Goal: Transaction & Acquisition: Purchase product/service

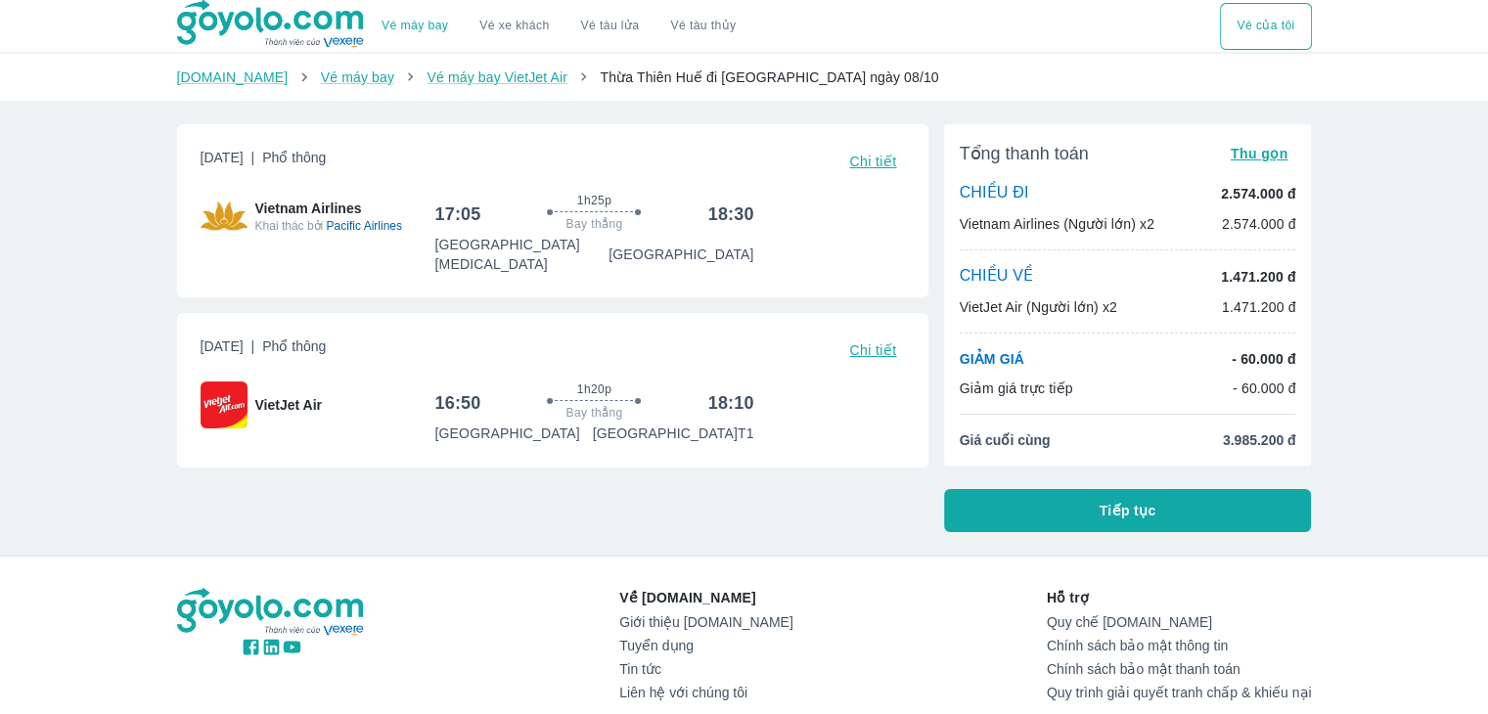
click at [1063, 492] on button "Tiếp tục" at bounding box center [1128, 510] width 368 height 43
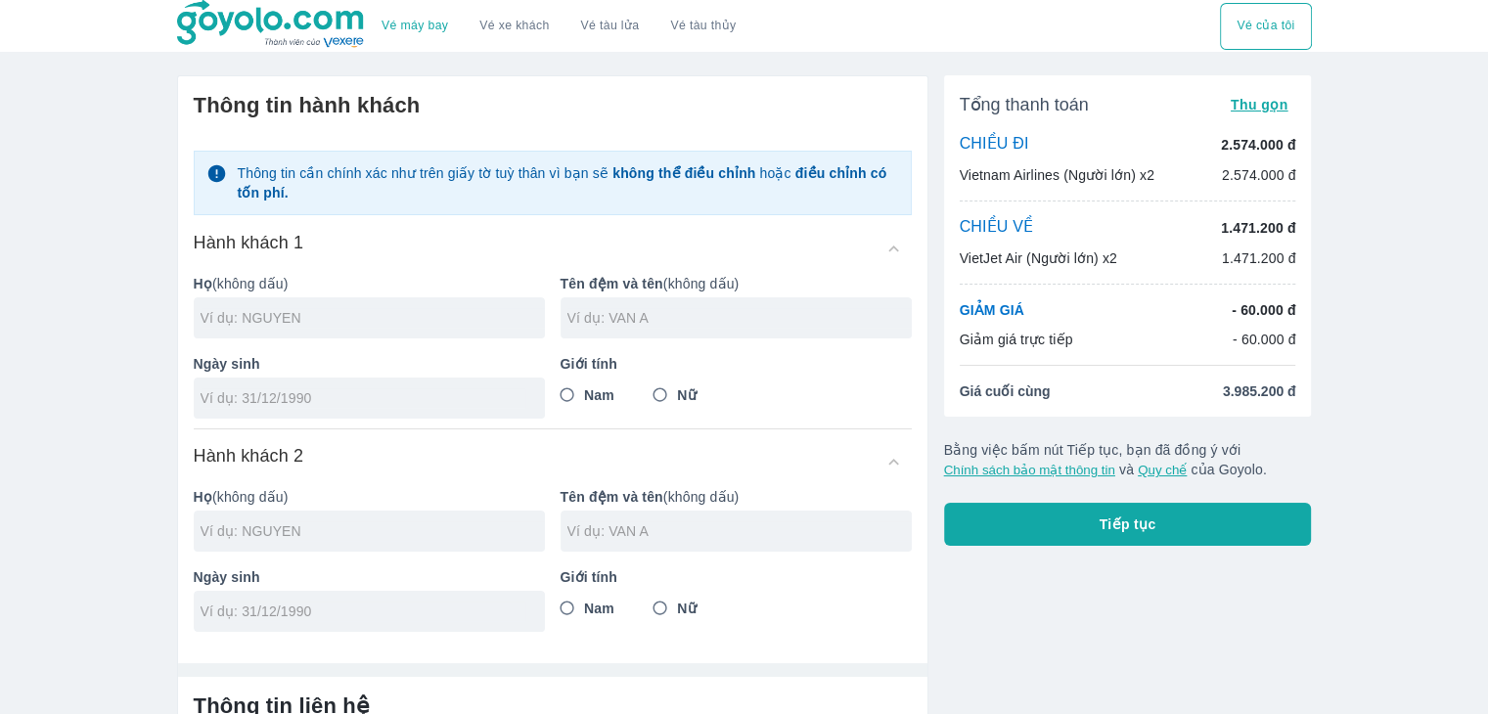
click at [1007, 483] on div "Tổng thanh toán Thu gọn CHIỀU ĐI 2.574.000 đ Vietnam Airlines (Người lớn) x2 2.…" at bounding box center [1128, 310] width 368 height 471
click at [1017, 506] on button "Tiếp tục" at bounding box center [1128, 524] width 368 height 43
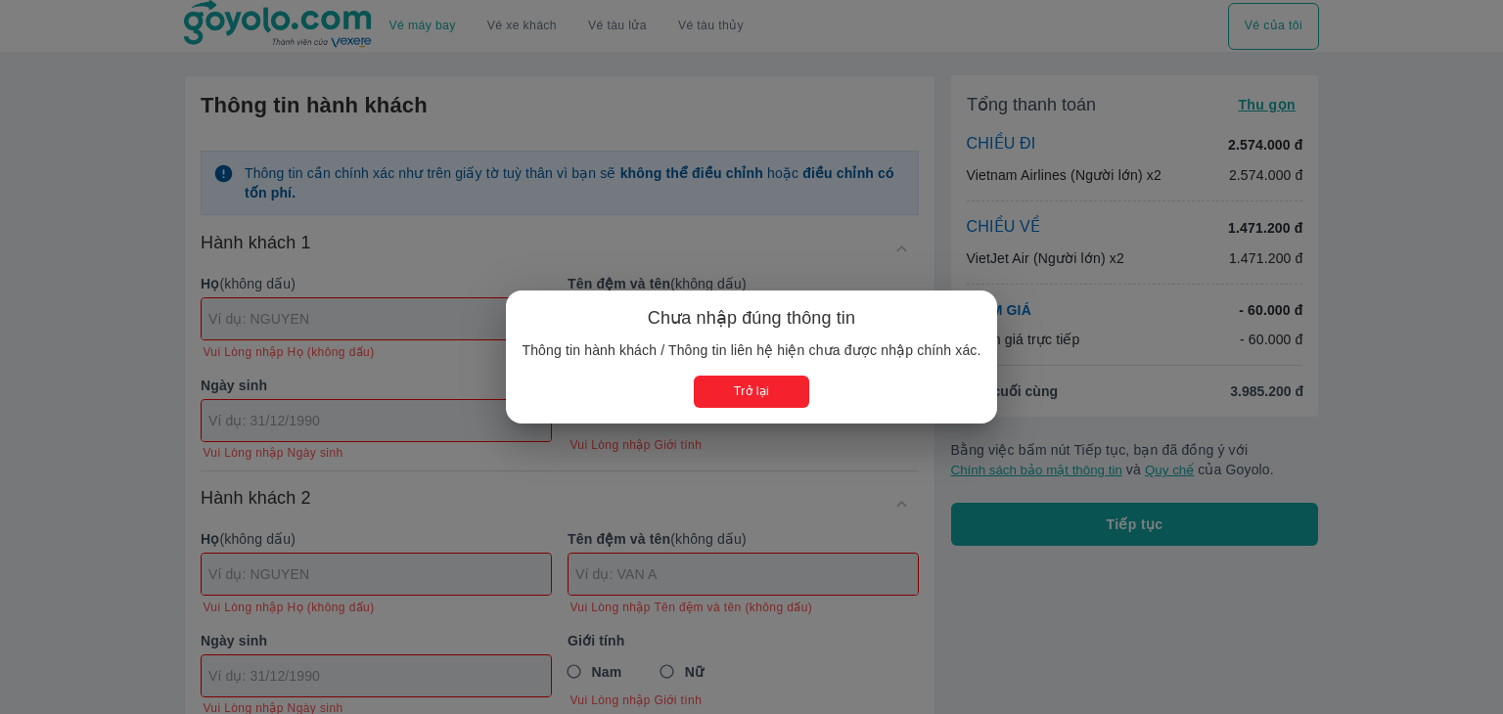
click at [778, 392] on button "Trở lại" at bounding box center [751, 392] width 114 height 32
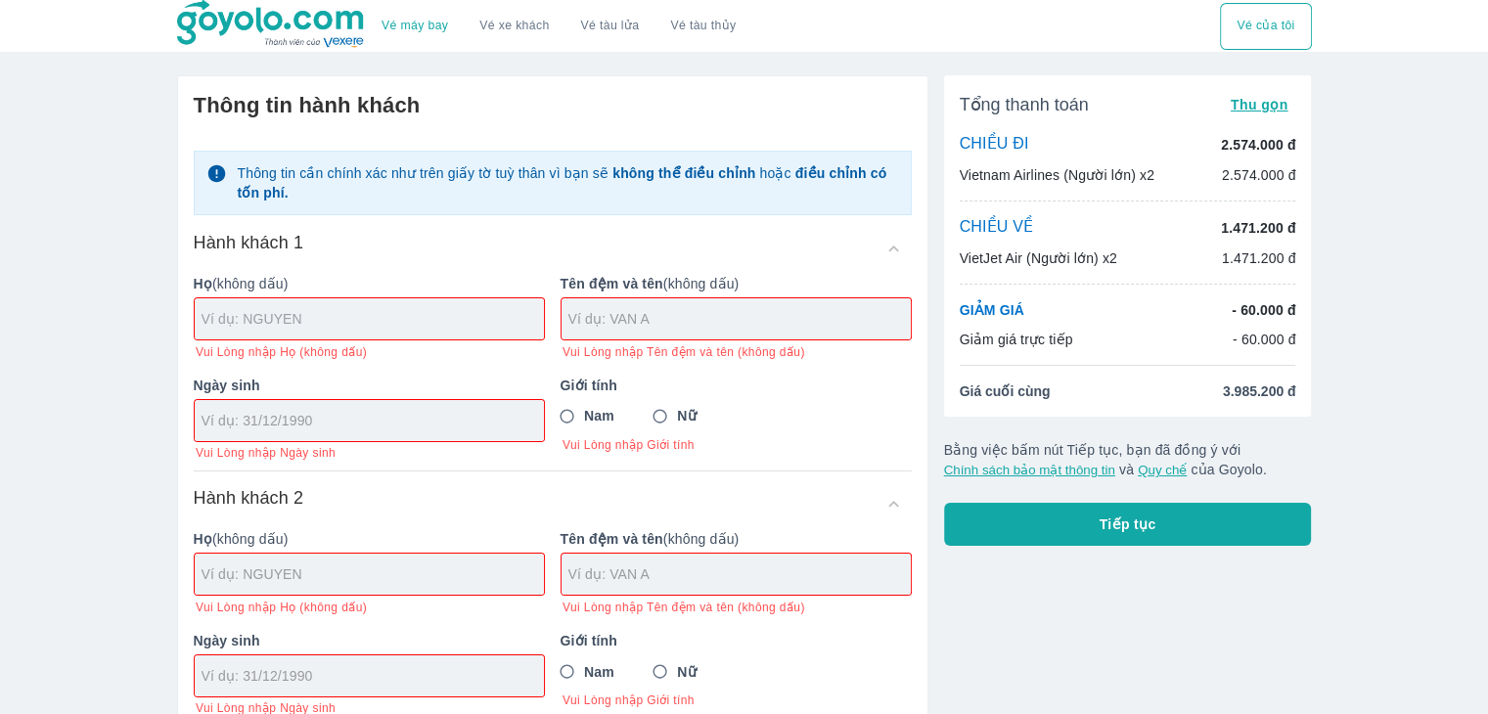
drag, startPoint x: 466, startPoint y: 317, endPoint x: 453, endPoint y: 315, distance: 12.9
click at [460, 317] on input "text" at bounding box center [373, 319] width 342 height 20
type input "SSS"
click at [671, 333] on div at bounding box center [735, 318] width 349 height 41
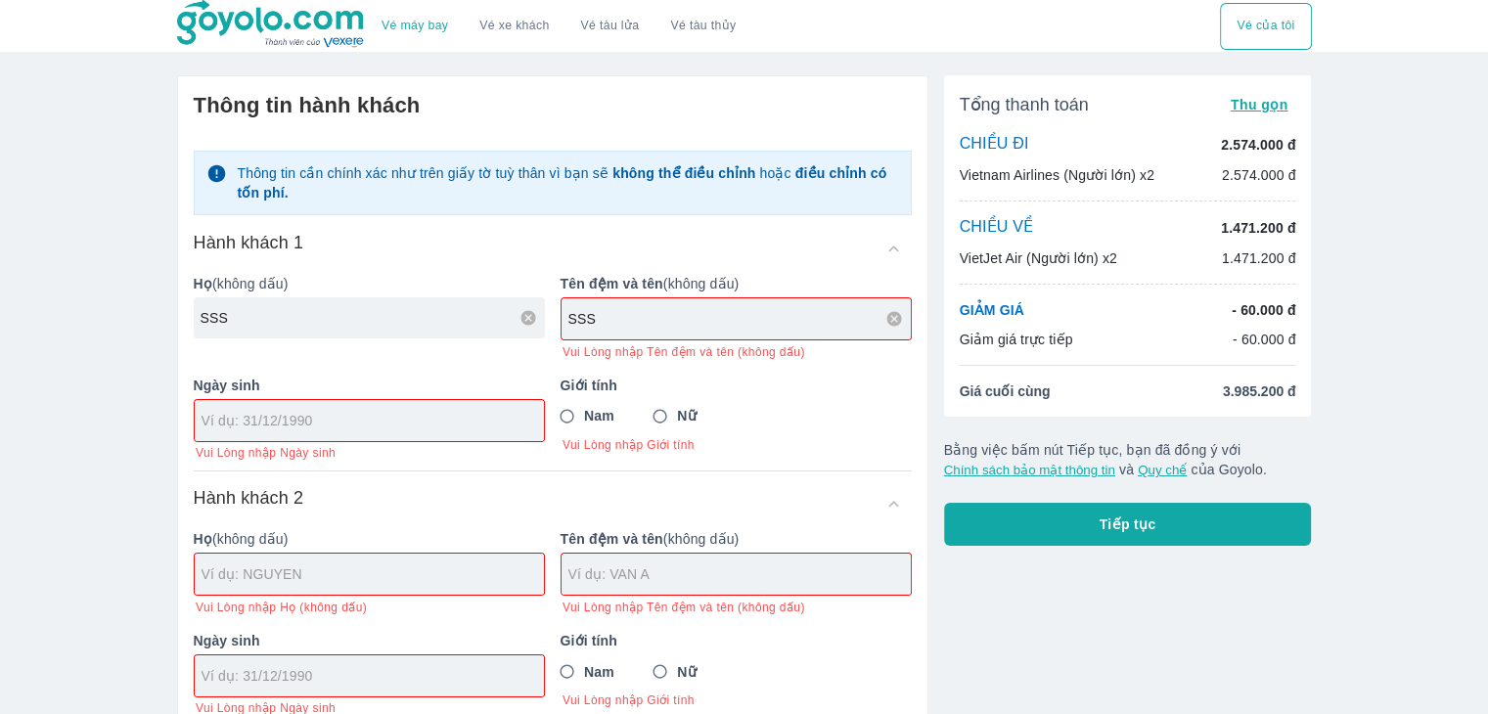
type input "SSS"
click at [376, 435] on div "Ngày sinh Vui Lòng nhập Ngày sinh" at bounding box center [361, 411] width 367 height 102
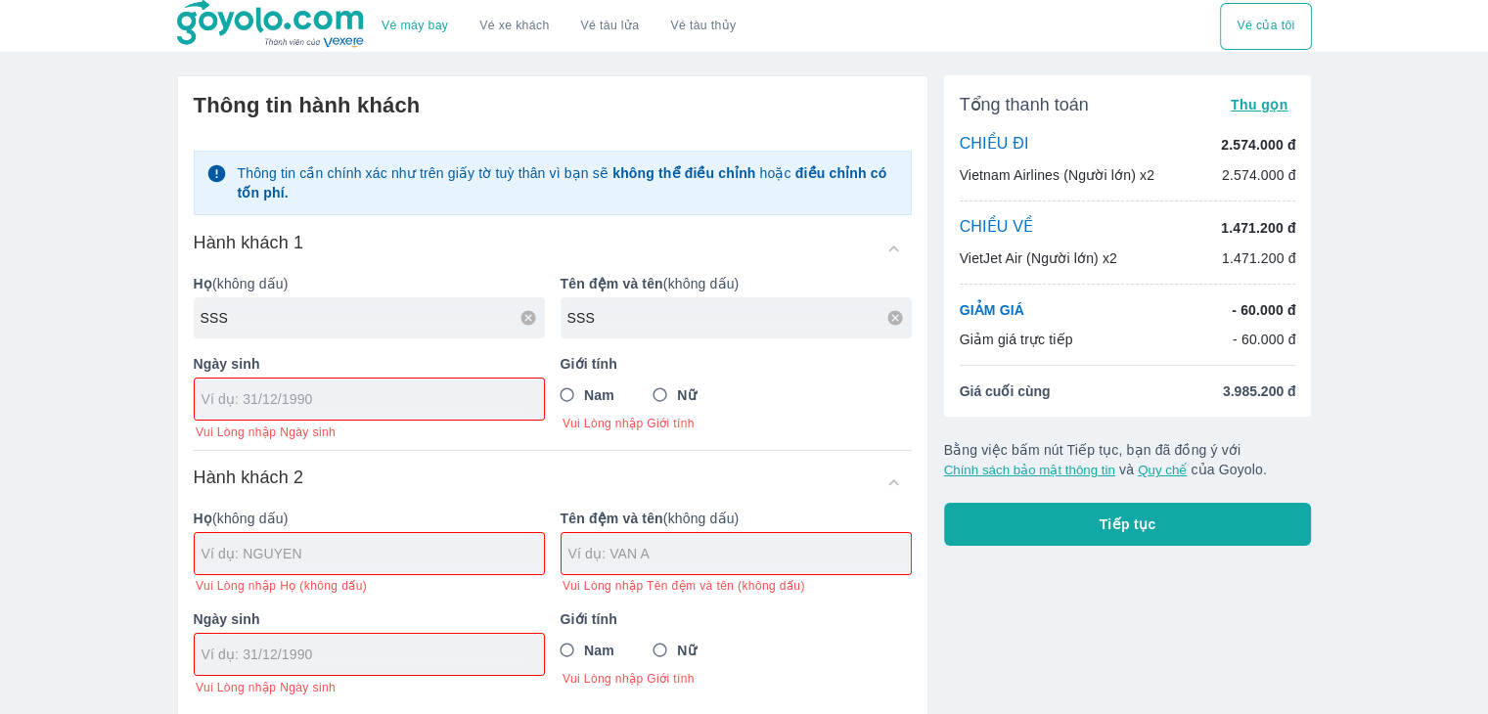
click at [382, 394] on input "tel" at bounding box center [363, 399] width 323 height 20
click at [460, 419] on div at bounding box center [369, 399] width 349 height 41
click at [446, 408] on div at bounding box center [369, 399] width 349 height 41
type input "[DATE]"
click at [554, 400] on input "Nam" at bounding box center [567, 395] width 35 height 35
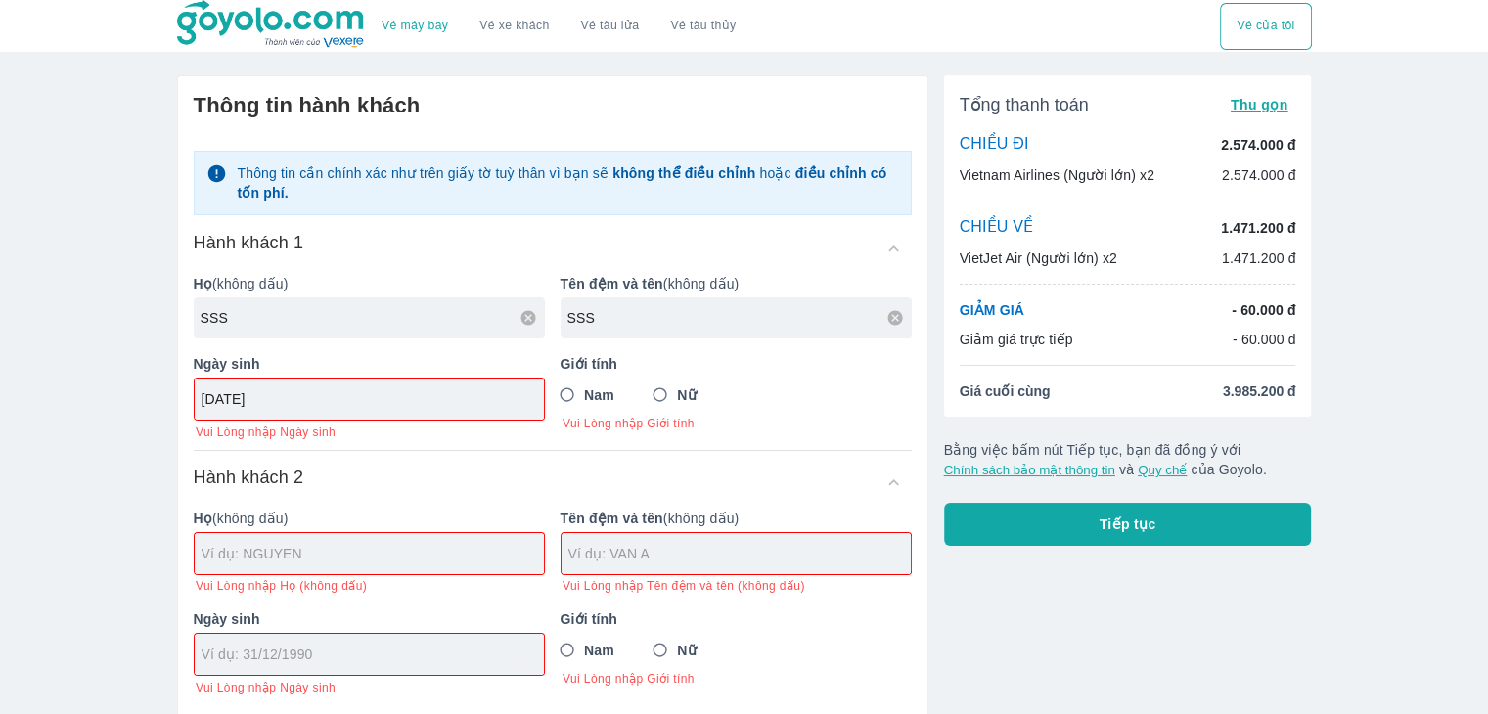
radio input "true"
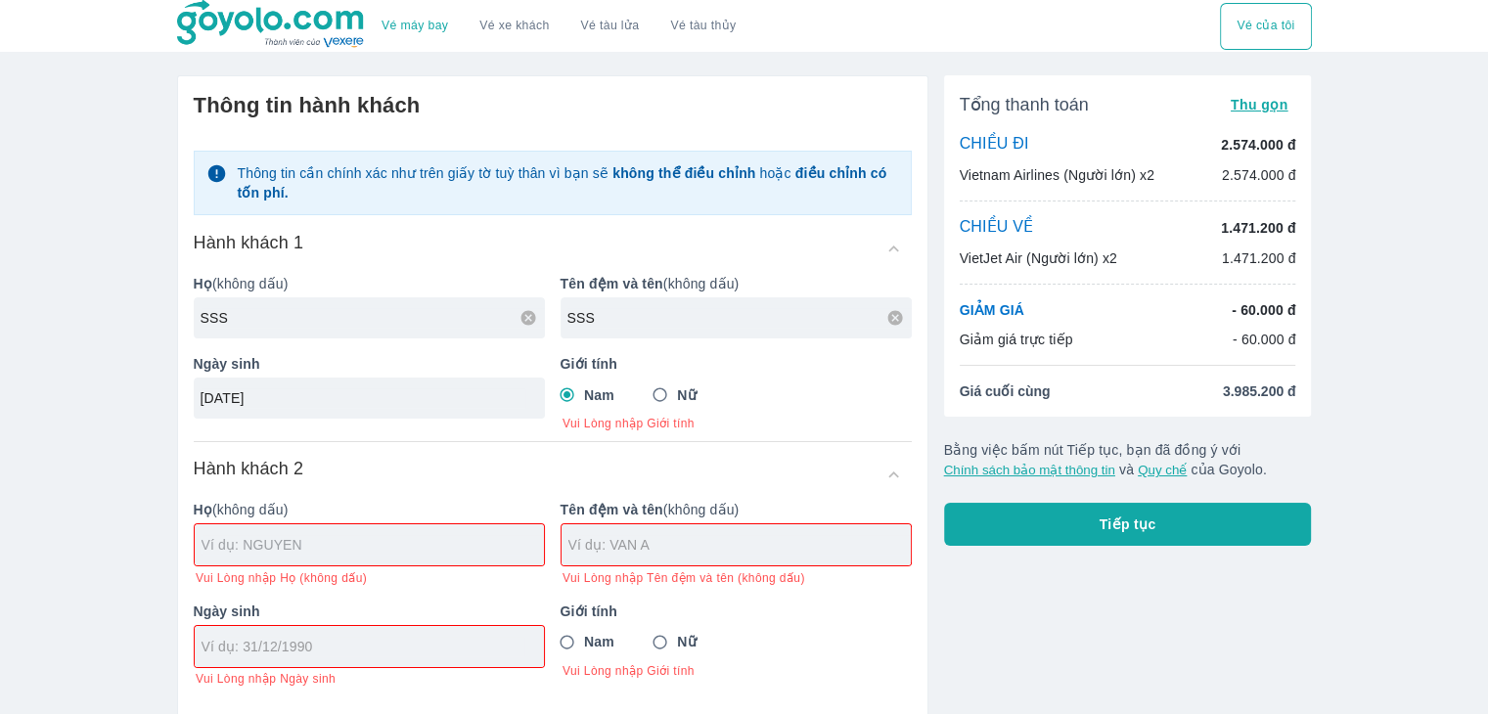
click at [492, 543] on div at bounding box center [369, 544] width 349 height 41
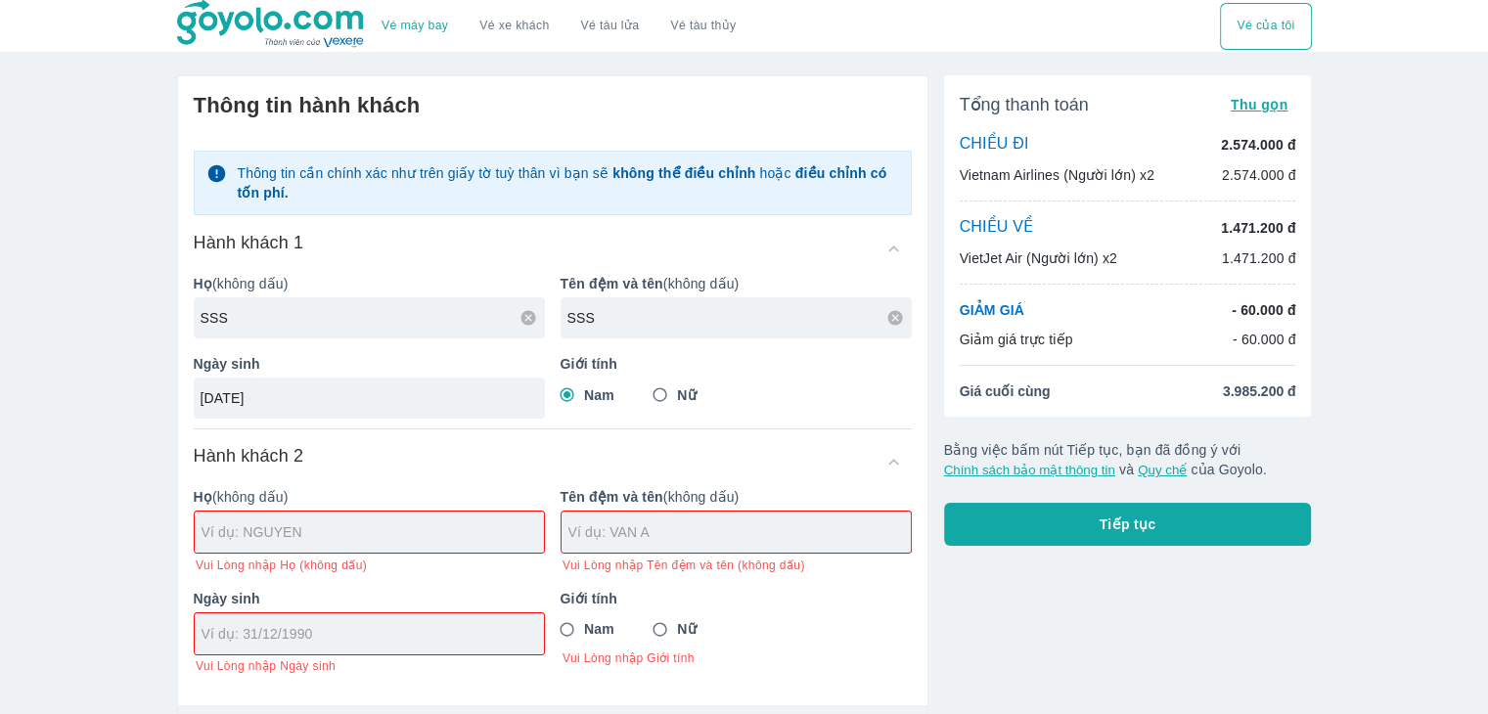
type input "SSS SSS"
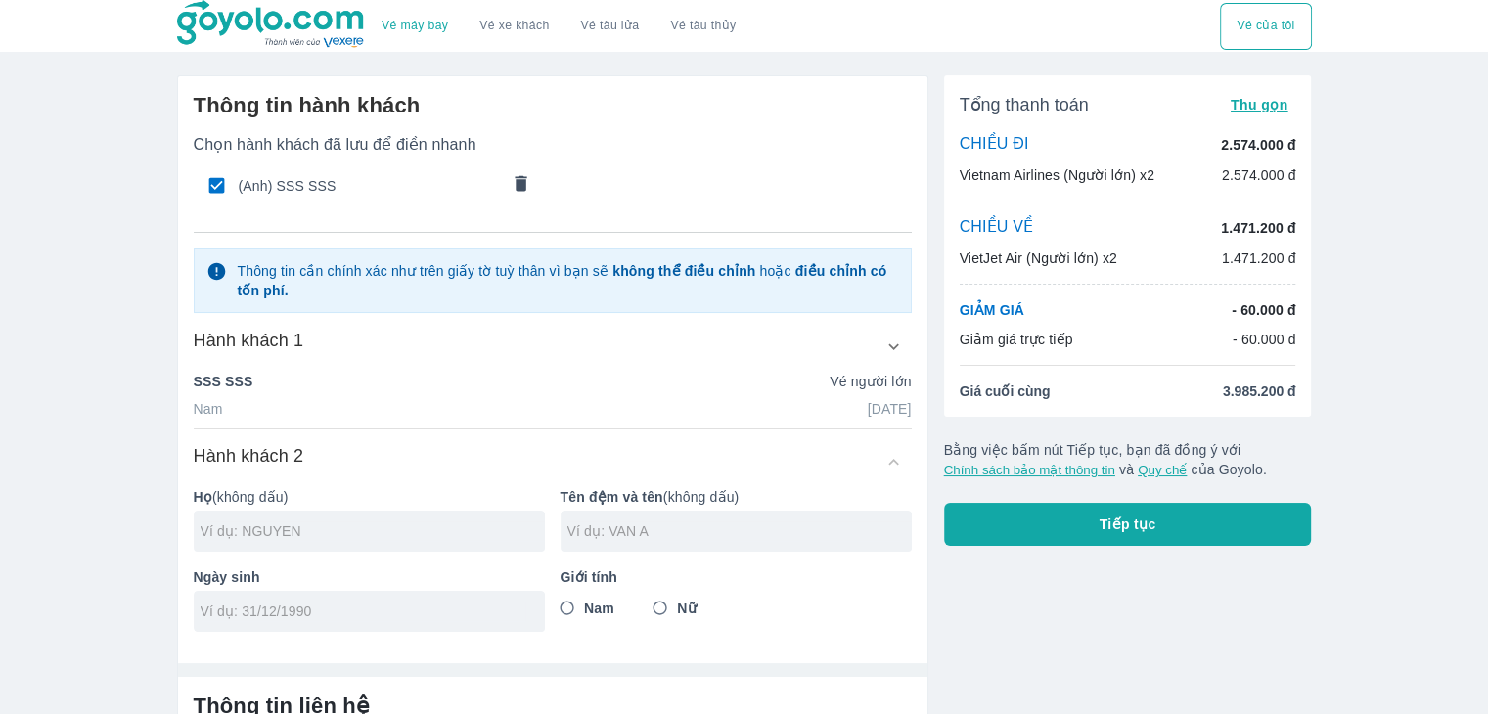
paste input "U"
type input "U"
paste input "W"
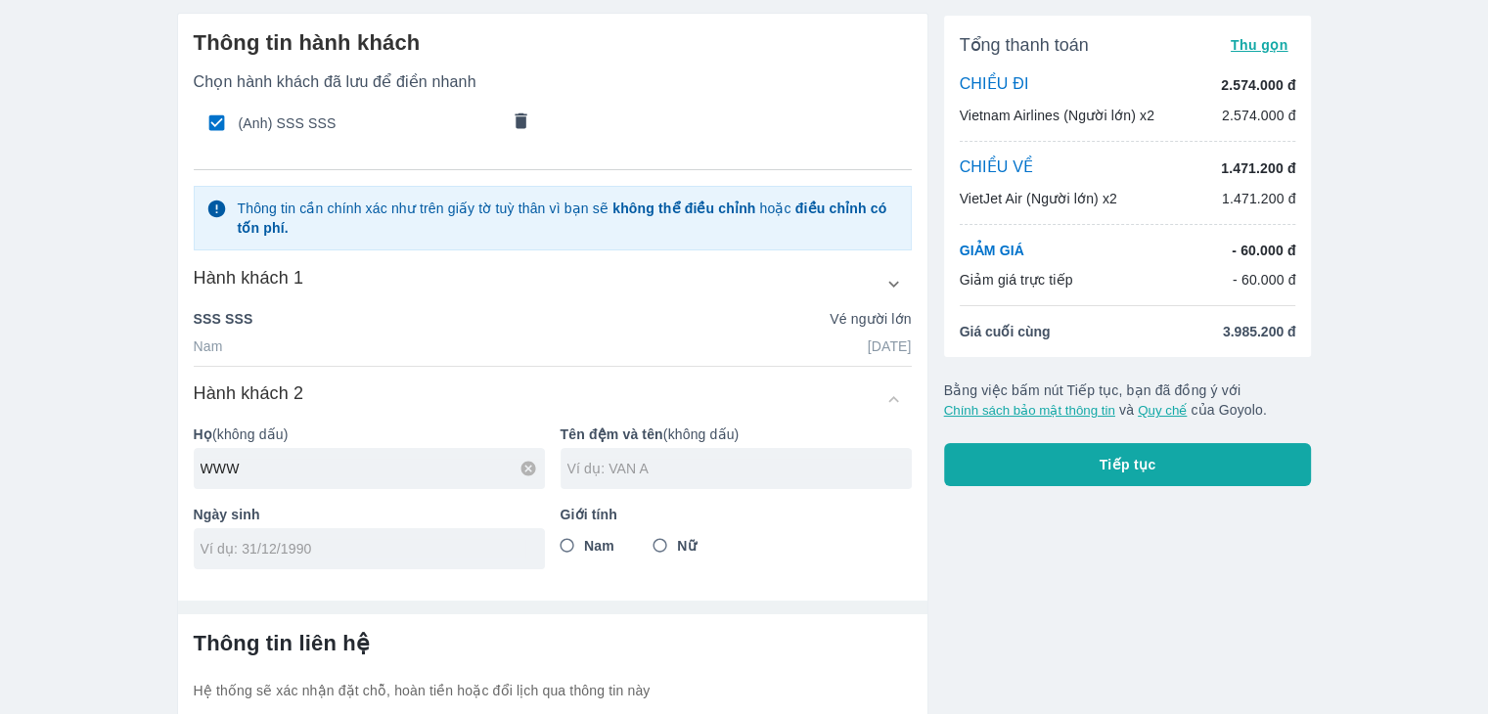
scroll to position [98, 0]
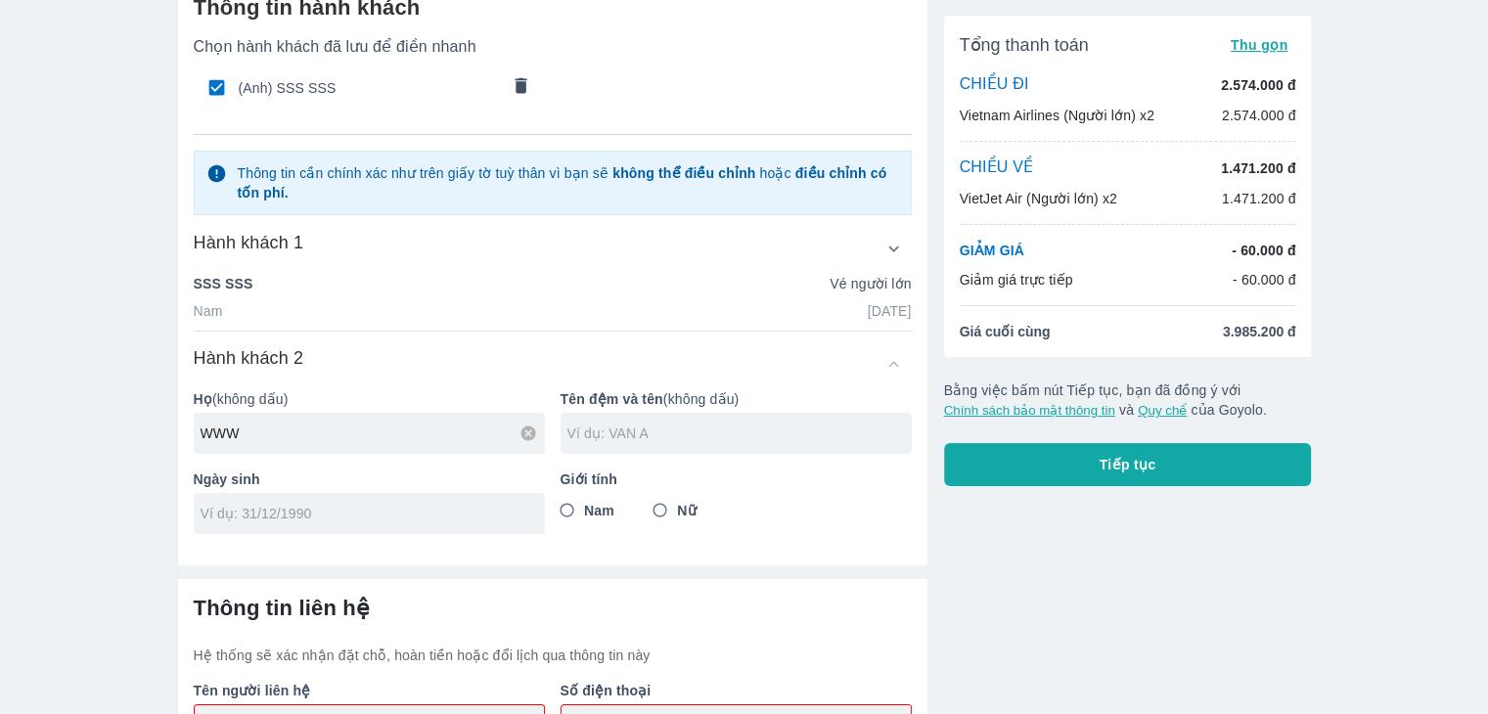
type input "WWW"
click at [674, 430] on input "text" at bounding box center [739, 434] width 344 height 20
paste input "U"
type input "U"
paste input "W"
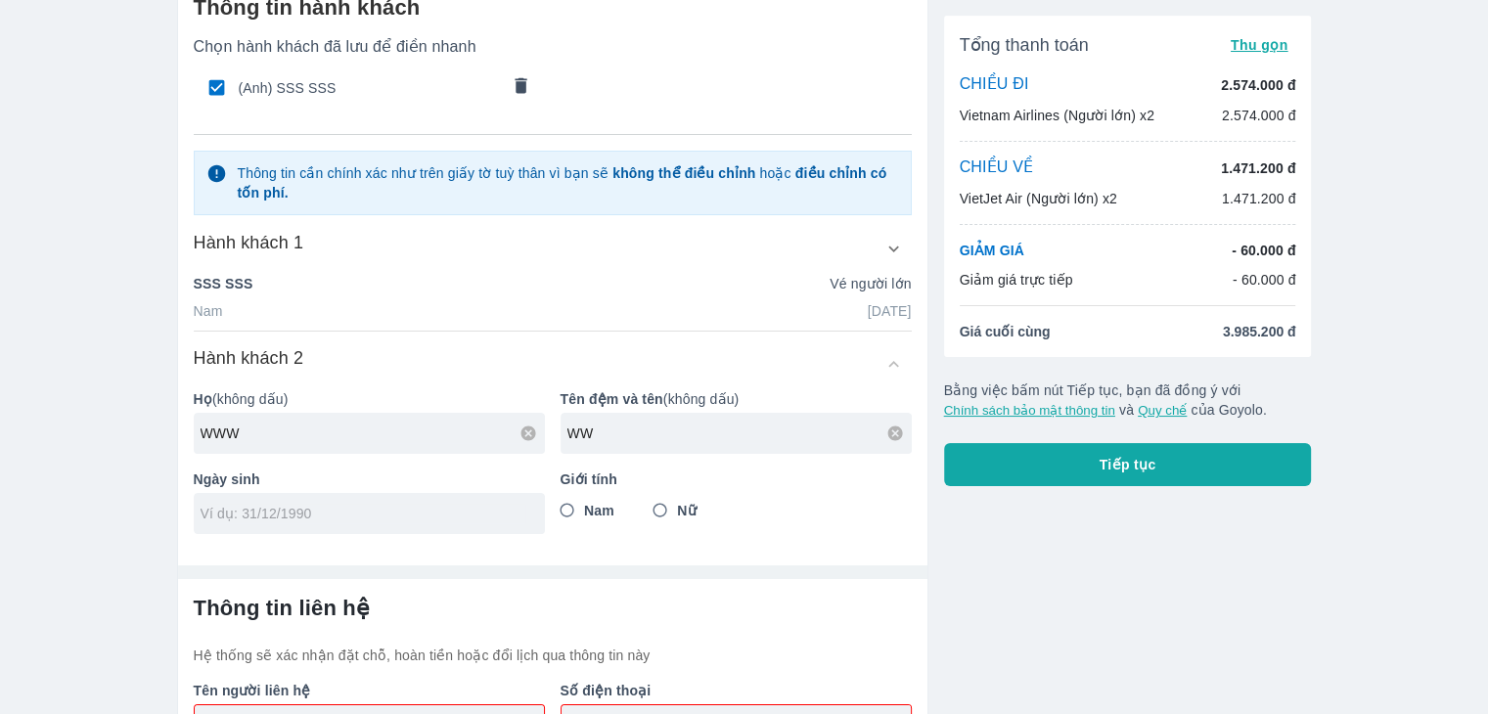
type input "WW"
click at [446, 504] on input "tel" at bounding box center [363, 514] width 325 height 20
paste input "tel"
type input "[DATE]"
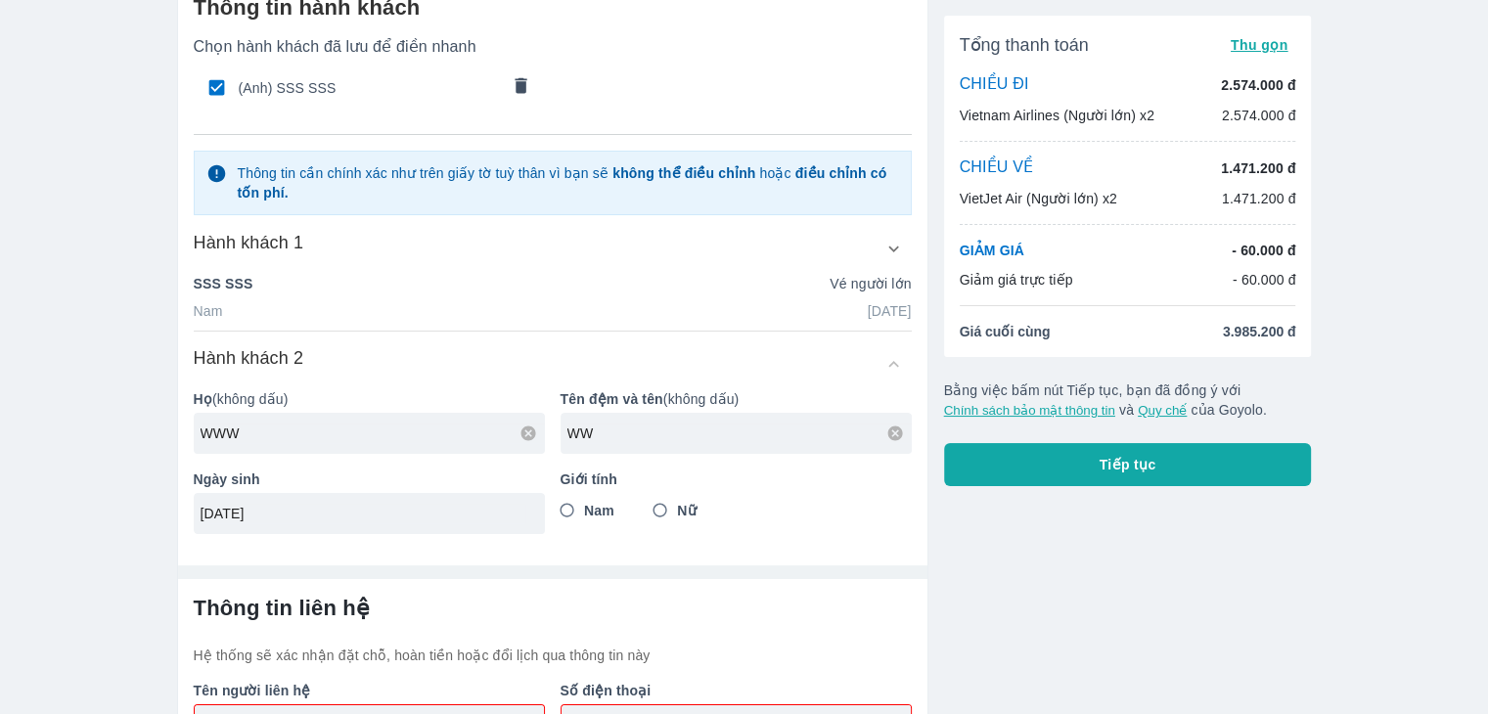
click at [671, 517] on input "Nữ" at bounding box center [660, 510] width 35 height 35
radio input "true"
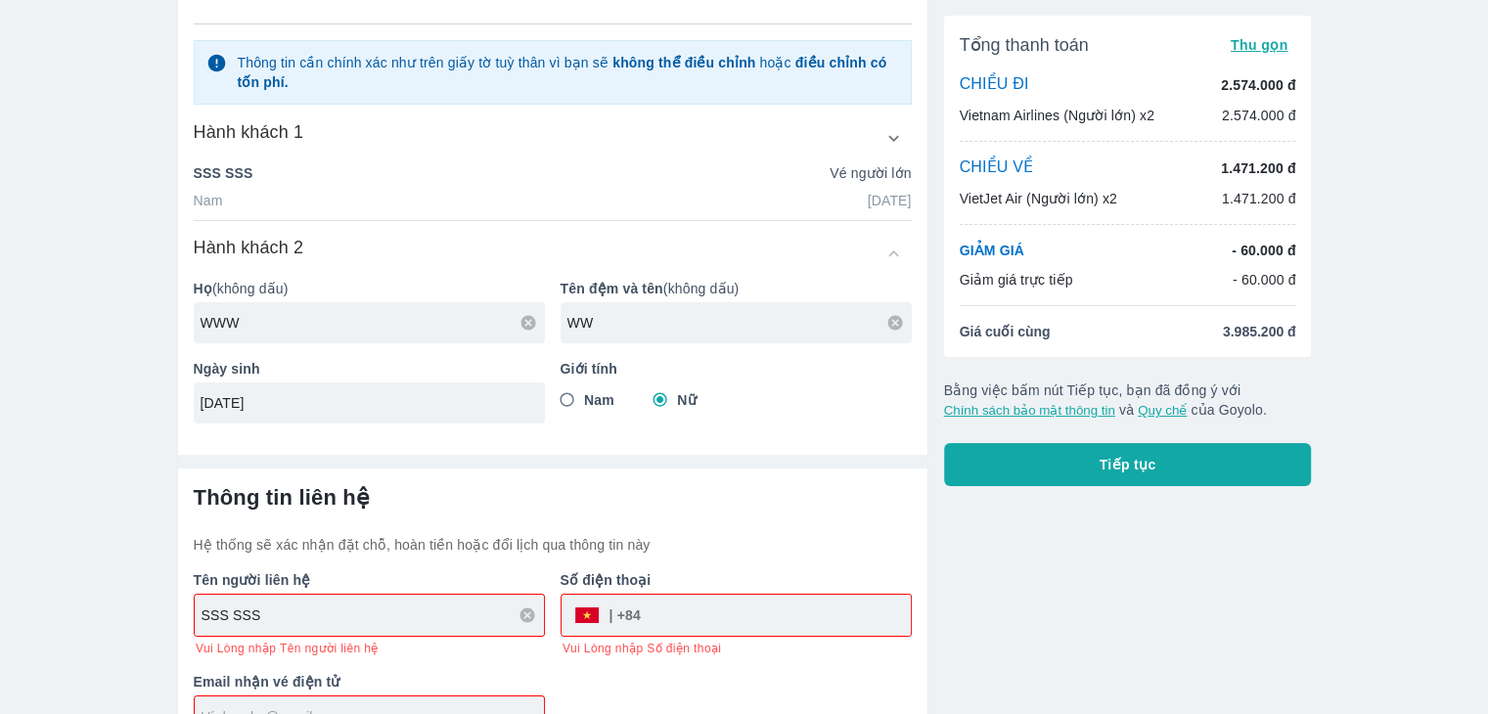
scroll to position [266, 0]
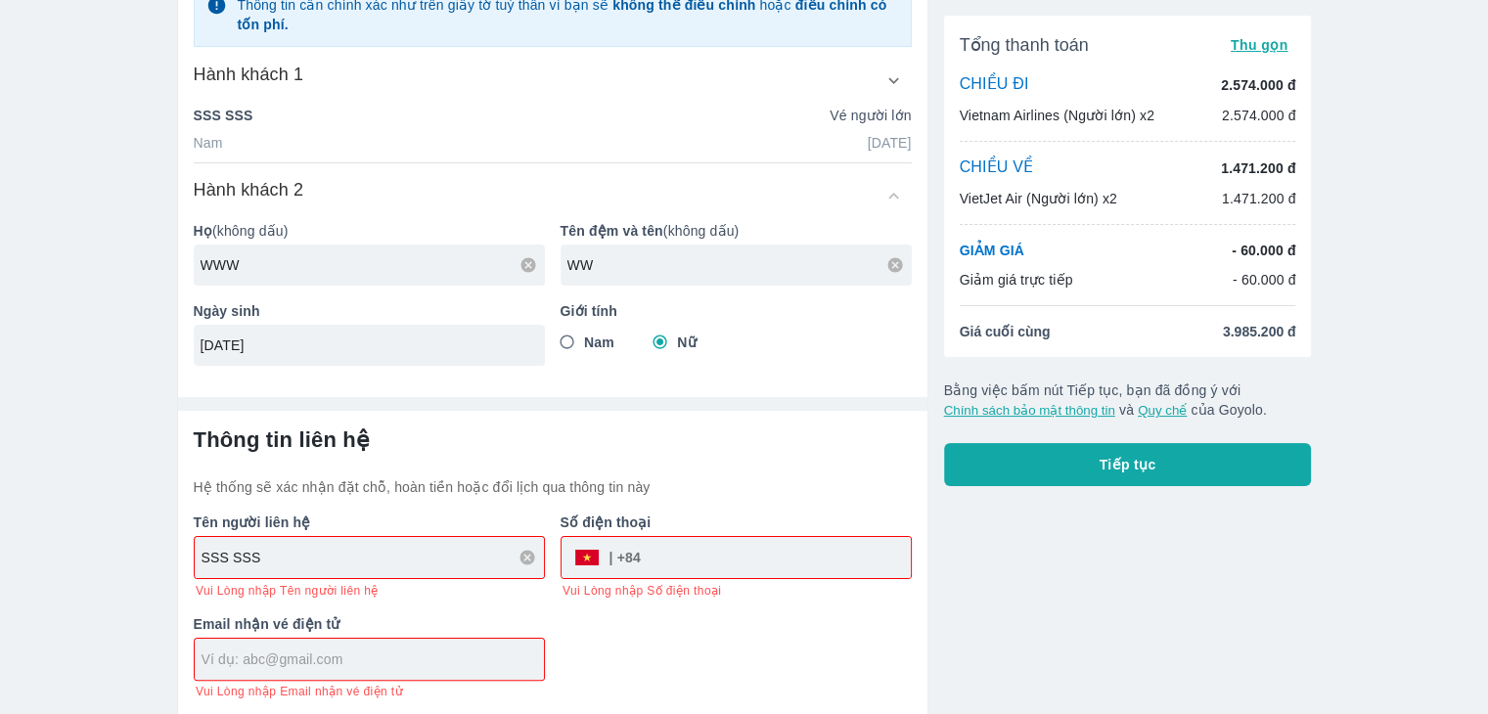
click at [362, 544] on div "SSS SSS" at bounding box center [369, 557] width 349 height 41
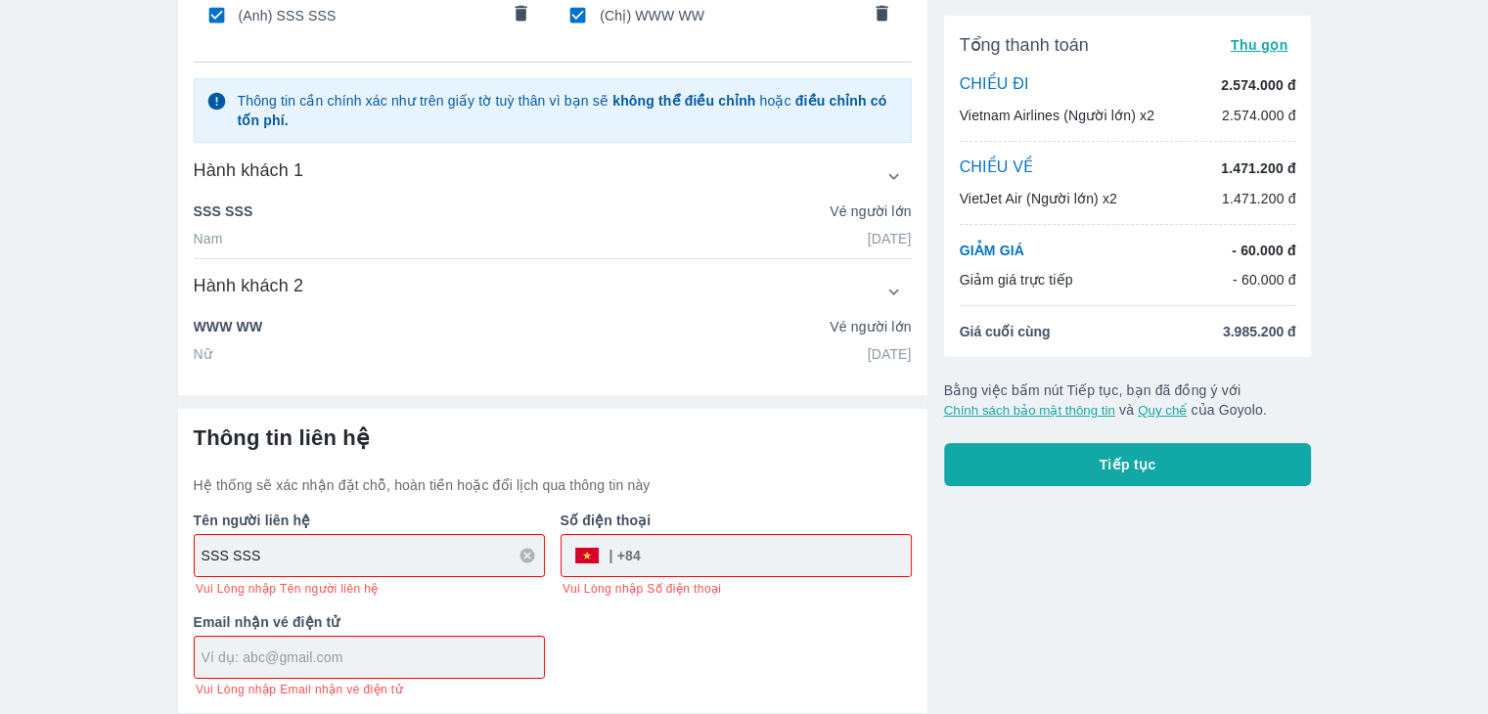
scroll to position [168, 0]
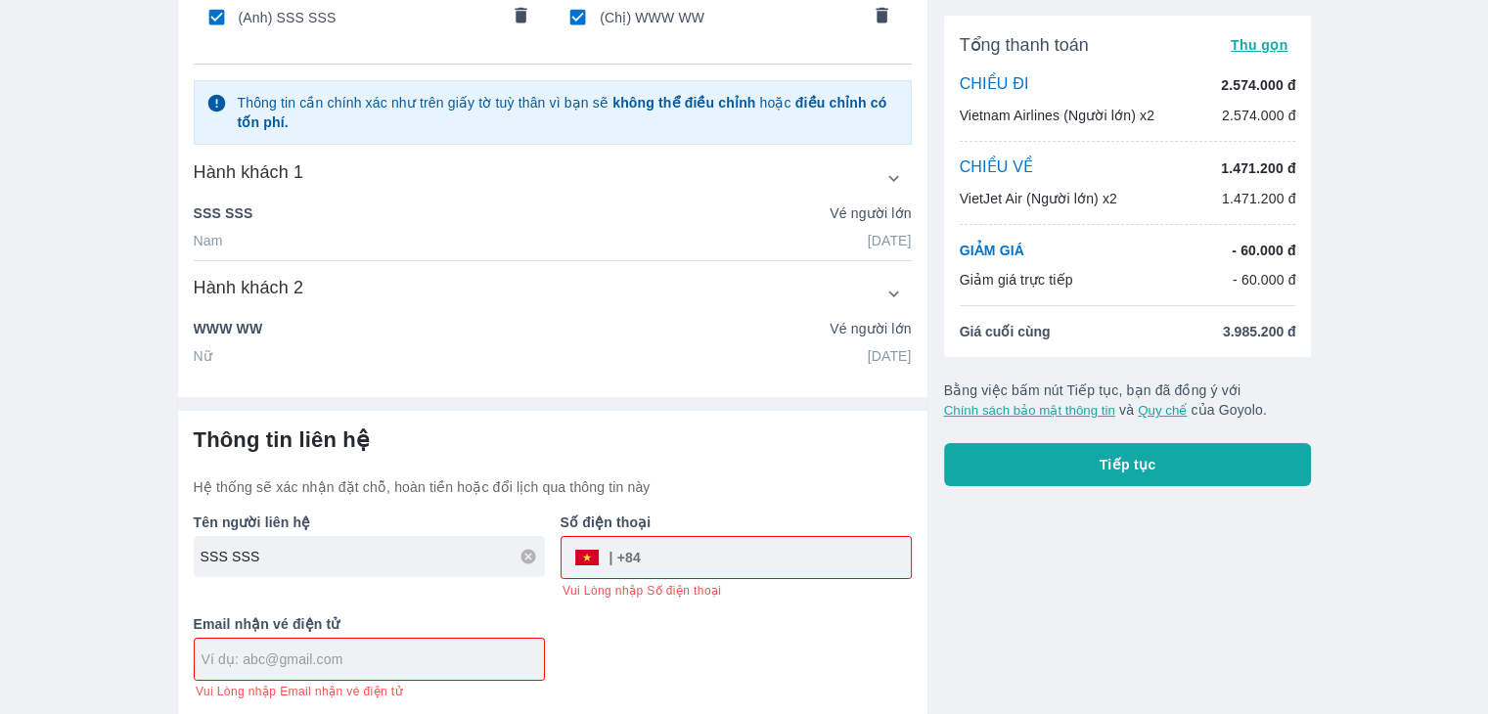
click at [687, 565] on input "tel" at bounding box center [776, 557] width 270 height 47
type input "0984140535"
click at [409, 658] on input "text" at bounding box center [373, 660] width 342 height 20
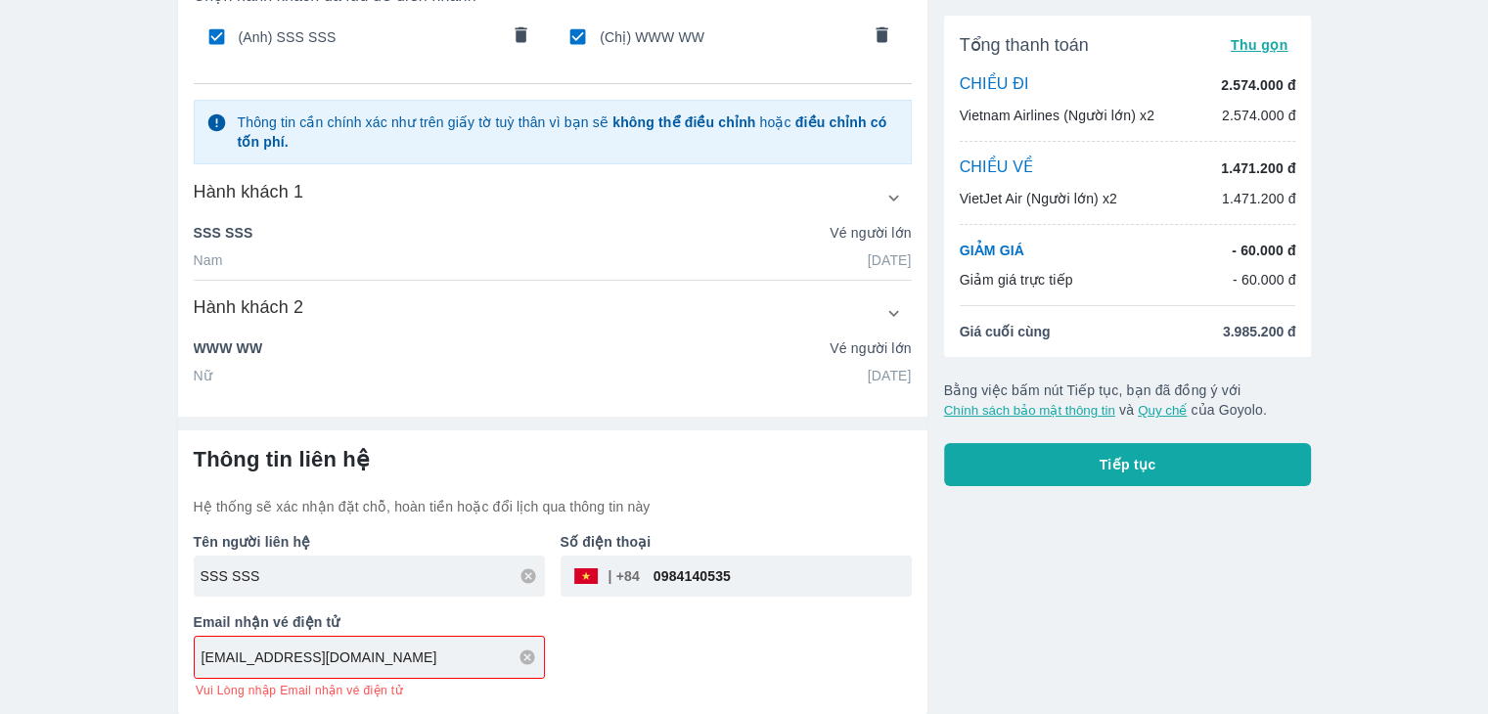
type input "[EMAIL_ADDRESS][DOMAIN_NAME]"
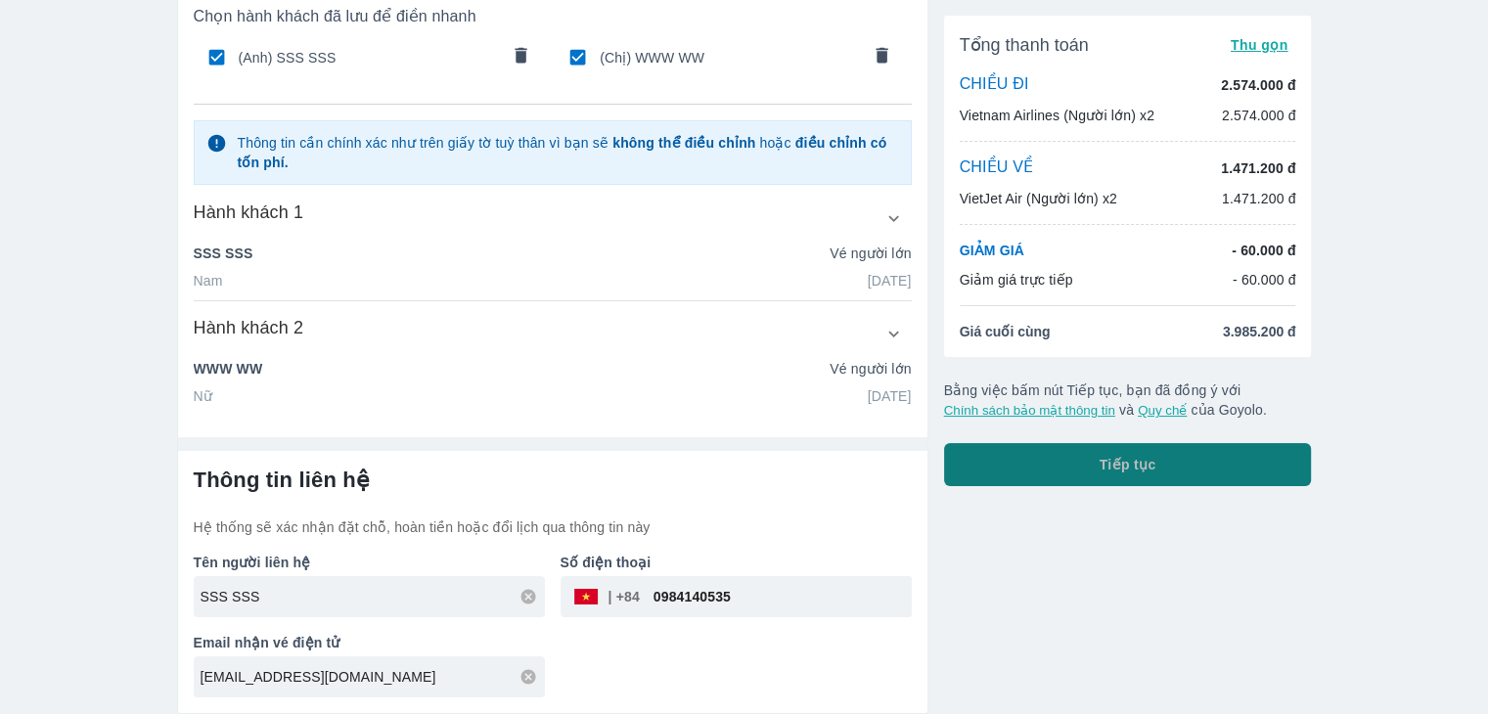
click at [1136, 481] on button "Tiếp tục" at bounding box center [1128, 464] width 368 height 43
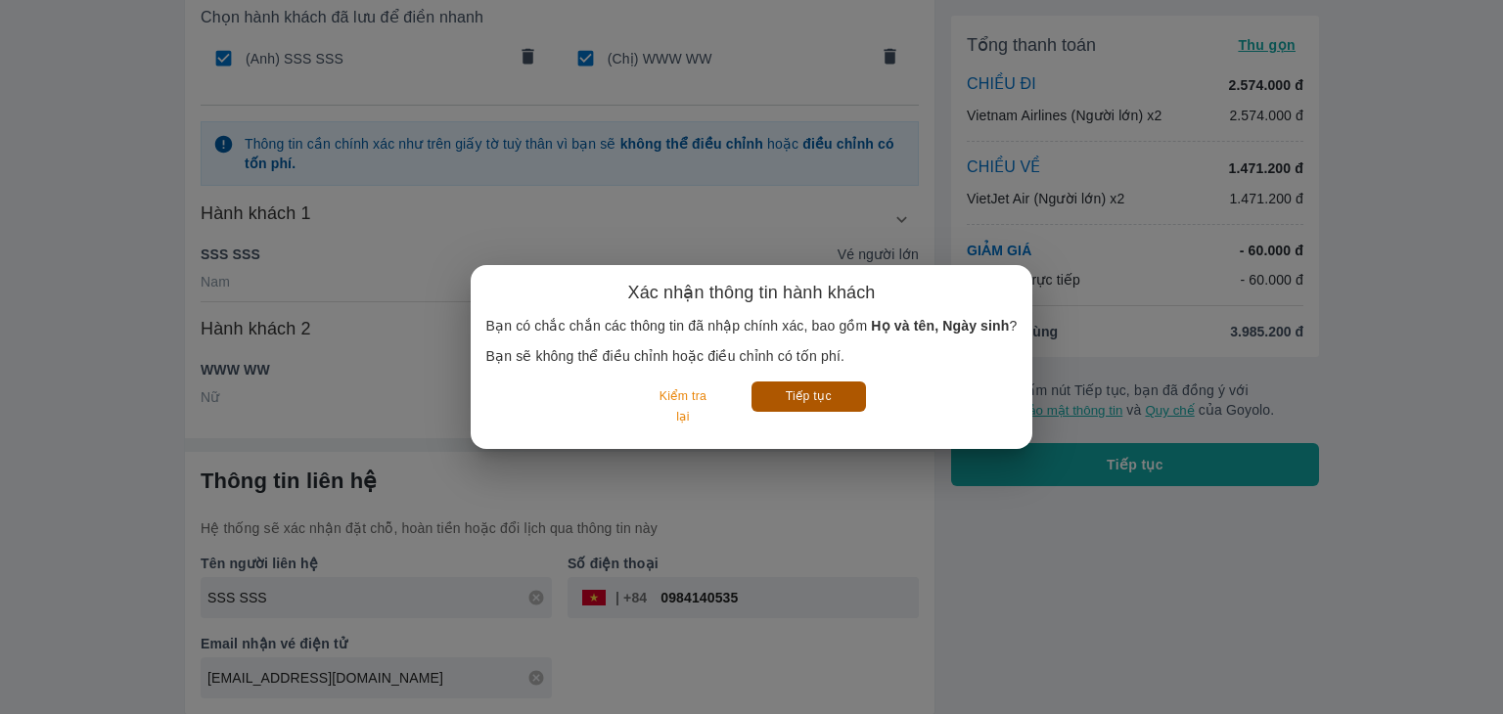
click at [790, 392] on button "Tiếp tục" at bounding box center [808, 397] width 114 height 30
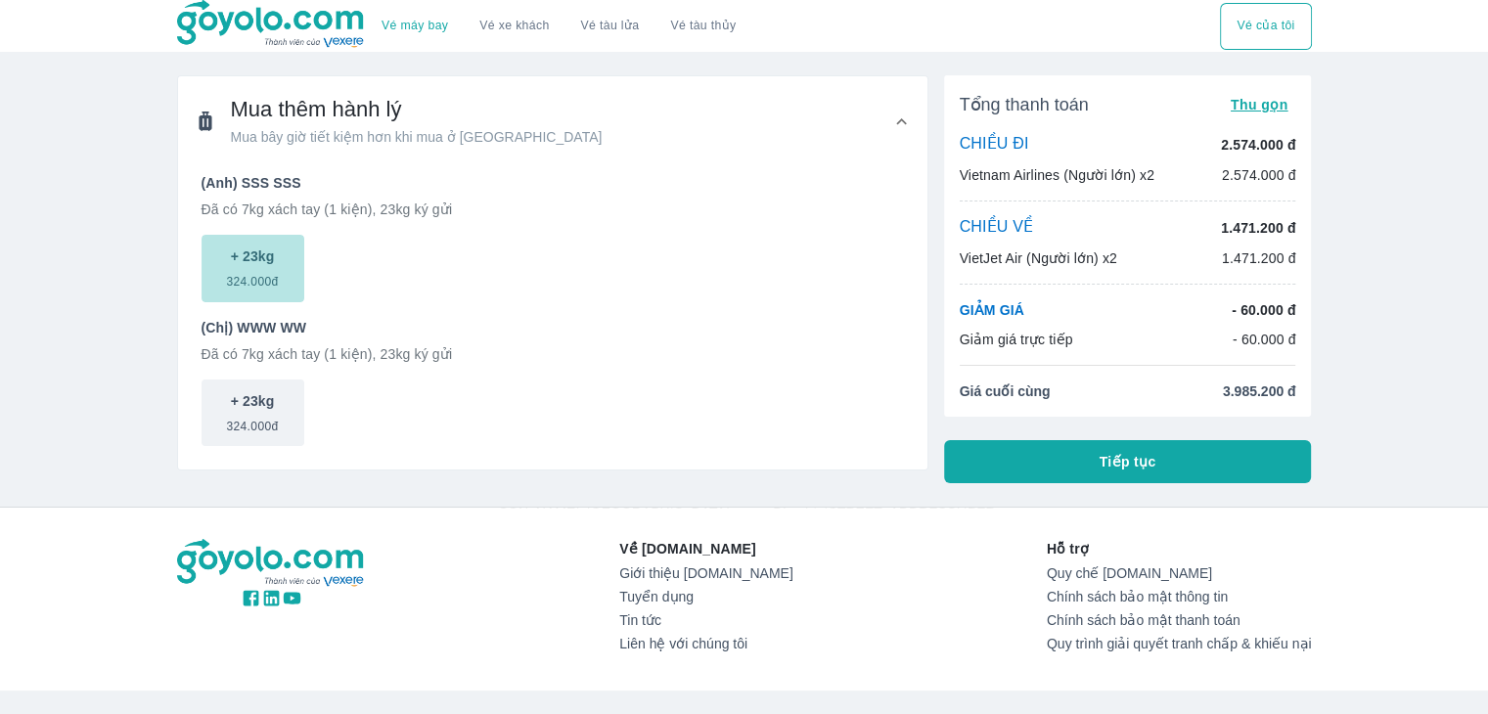
click at [252, 267] on span "324.000đ" at bounding box center [252, 277] width 52 height 23
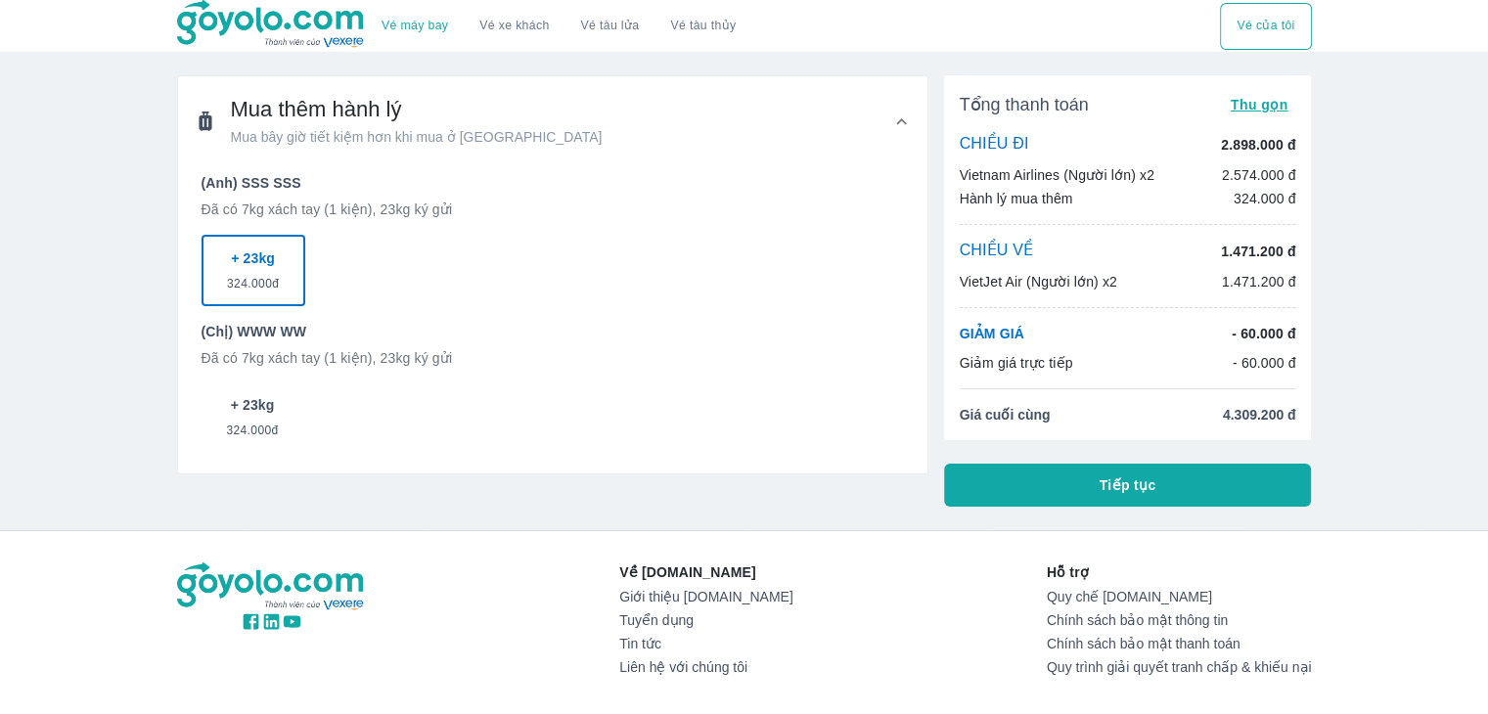
drag, startPoint x: 281, startPoint y: 412, endPoint x: 265, endPoint y: 386, distance: 29.9
click at [280, 412] on button "+ 23kg 324.000đ" at bounding box center [253, 416] width 103 height 67
click at [260, 409] on p "+ 23kg" at bounding box center [253, 407] width 44 height 20
click at [272, 395] on p "+ 23kg" at bounding box center [253, 405] width 44 height 20
click at [270, 390] on button "+ 23kg 324.000đ" at bounding box center [254, 418] width 104 height 71
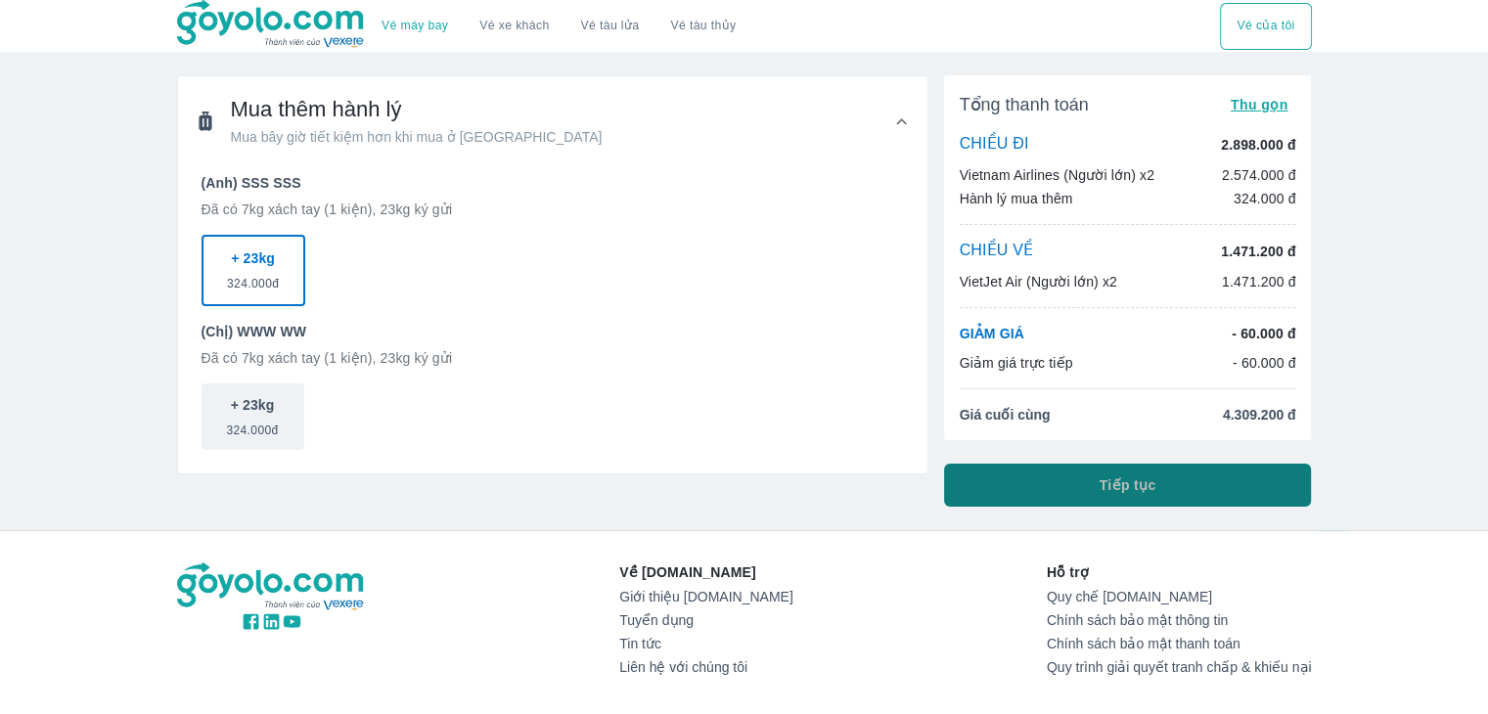
click at [1017, 490] on button "Tiếp tục" at bounding box center [1128, 485] width 368 height 43
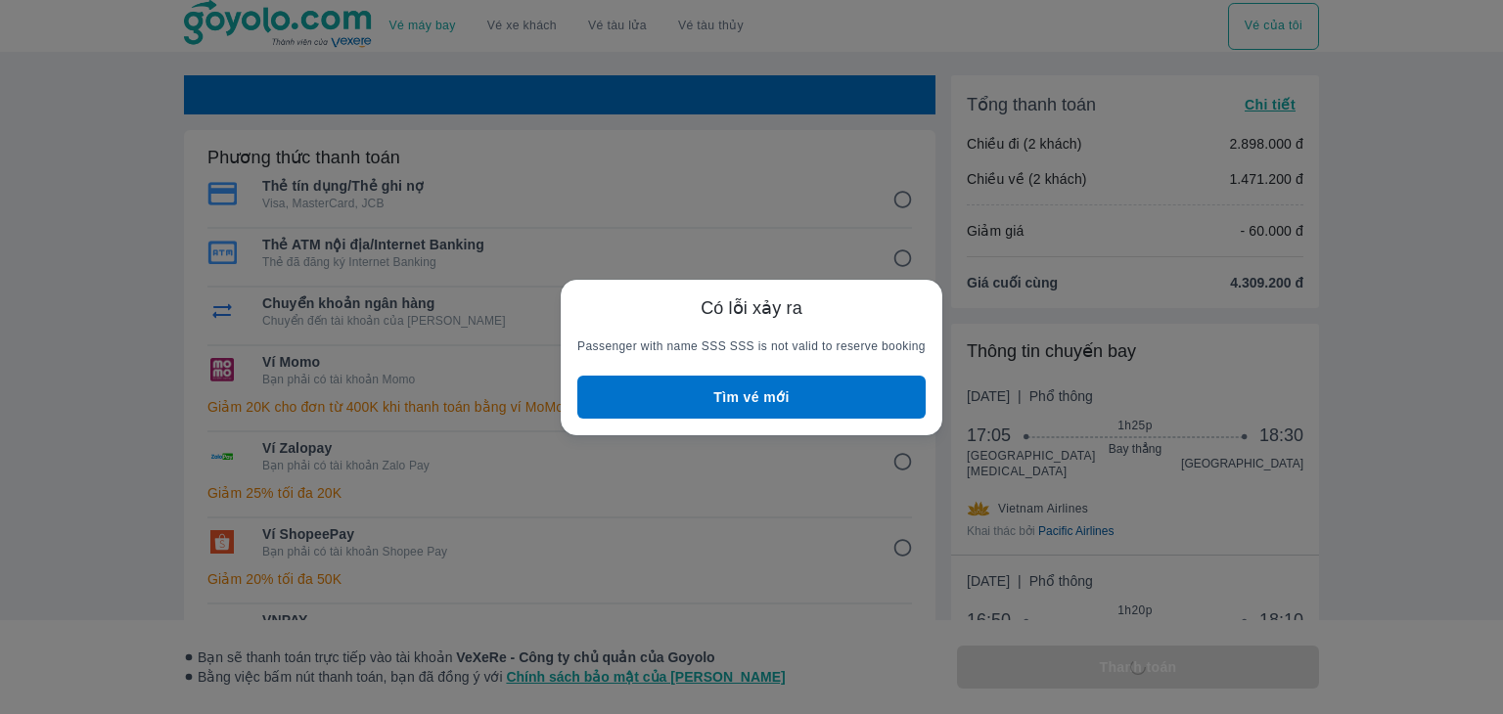
click at [731, 392] on button "Tìm vé mới" at bounding box center [751, 397] width 348 height 43
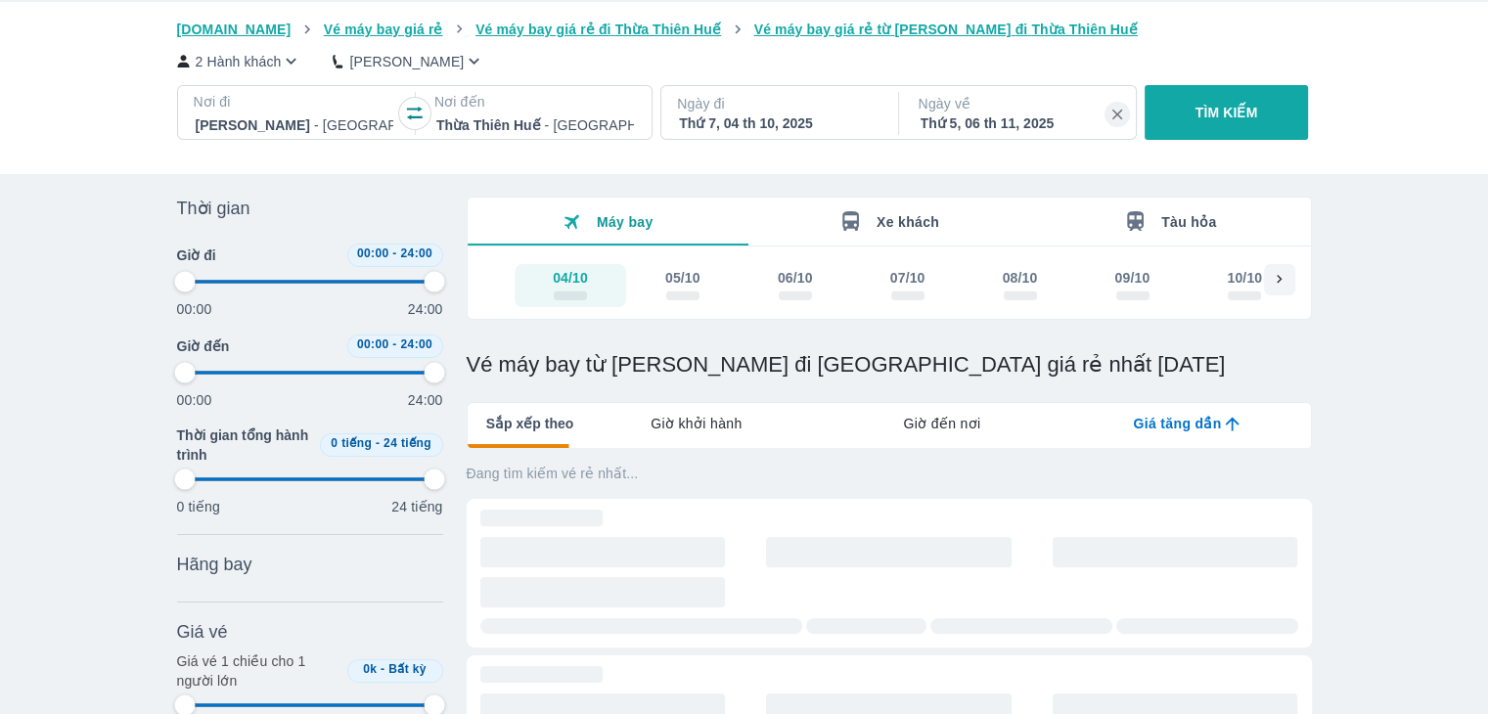
scroll to position [98, 0]
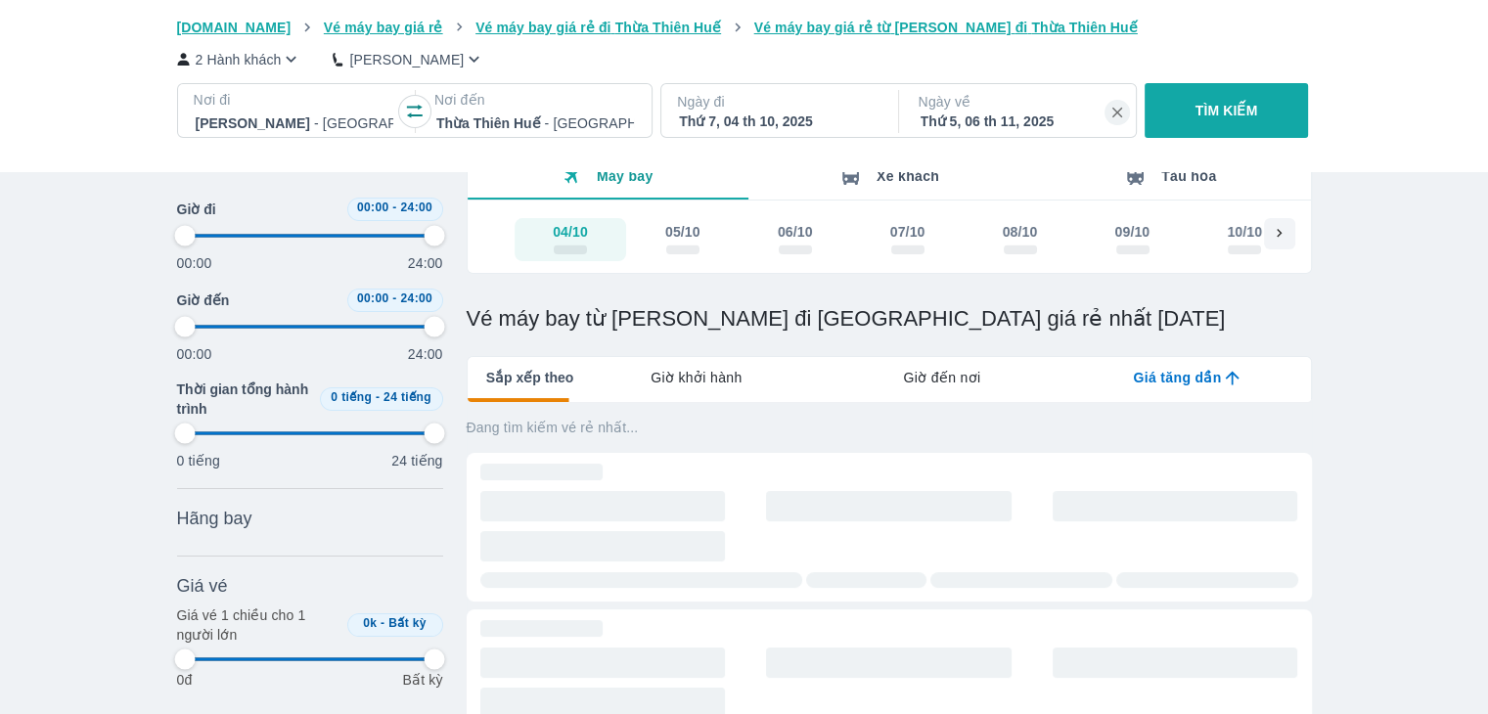
type input "97.9166666666667"
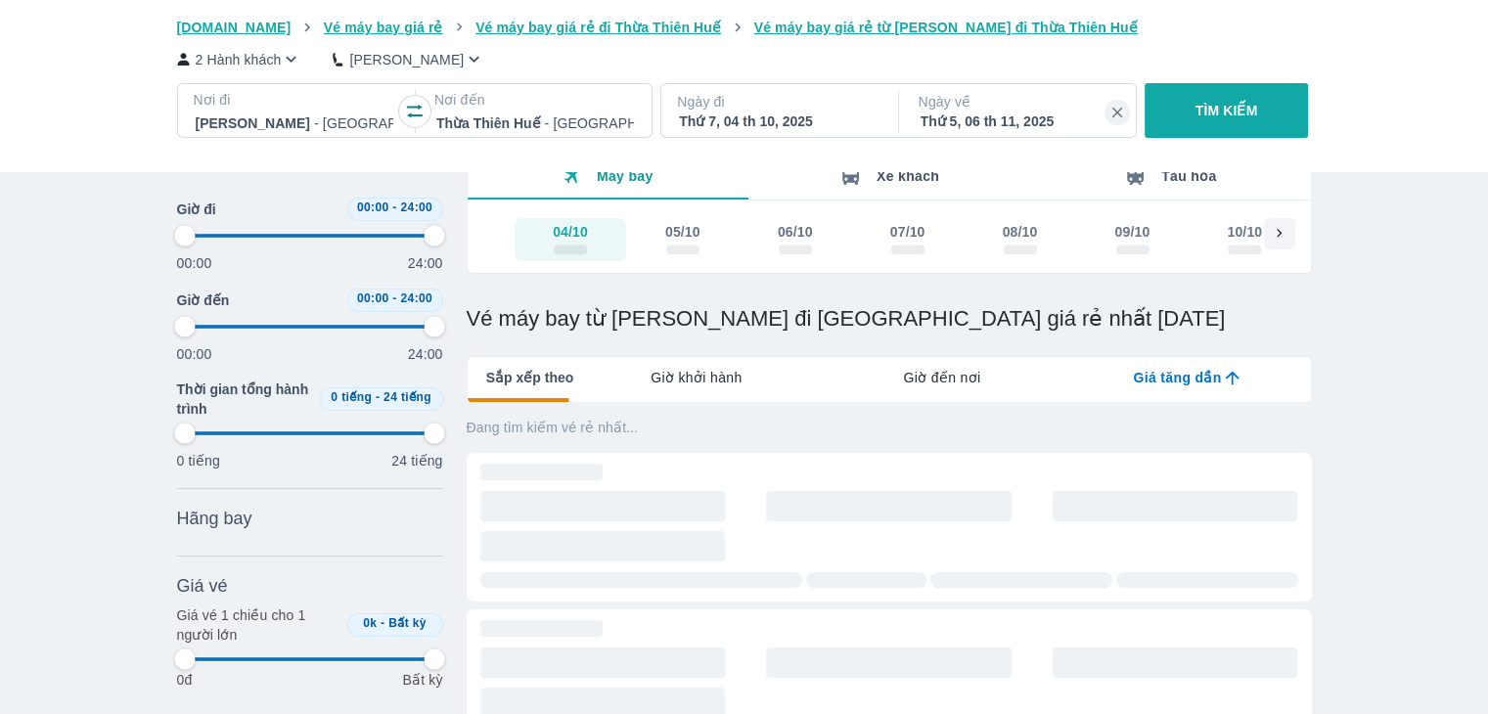
type input "97.9166666666667"
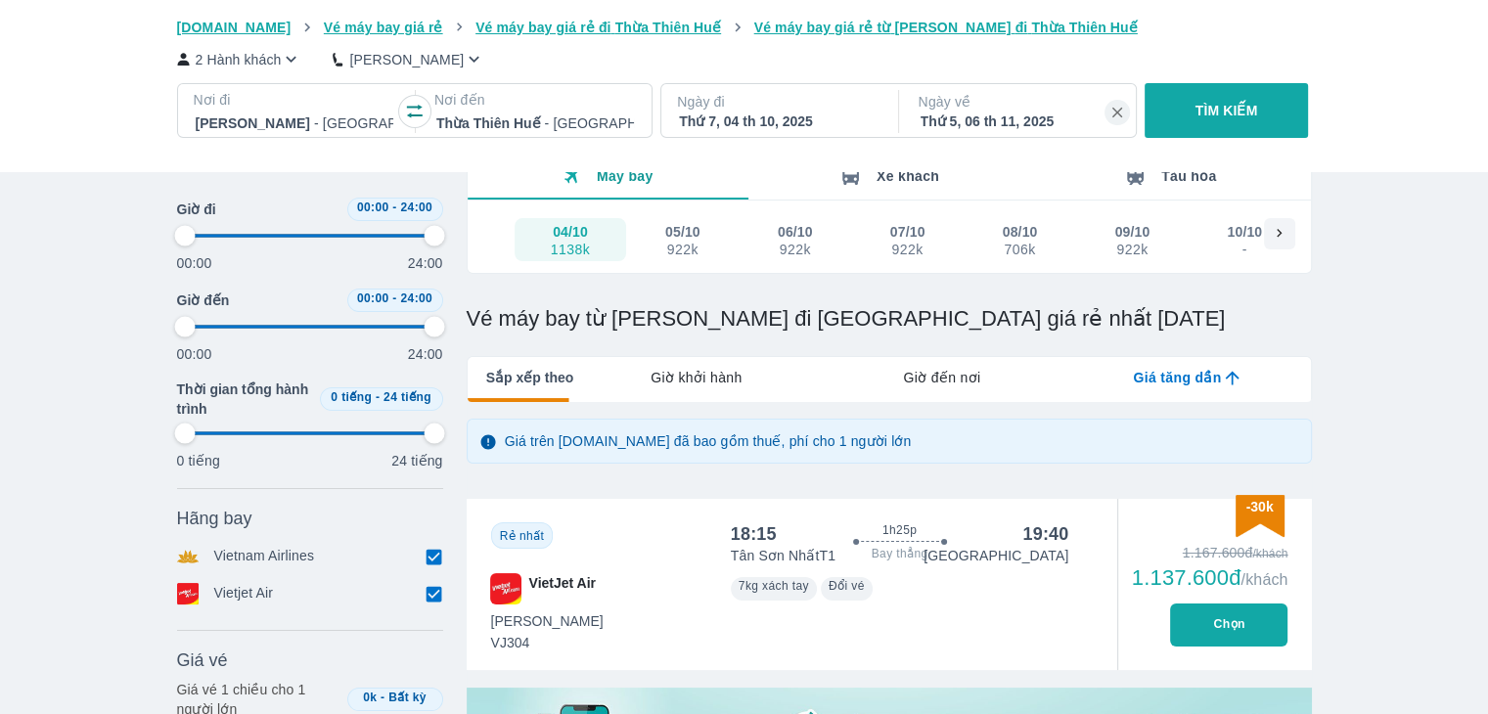
type input "97.9166666666667"
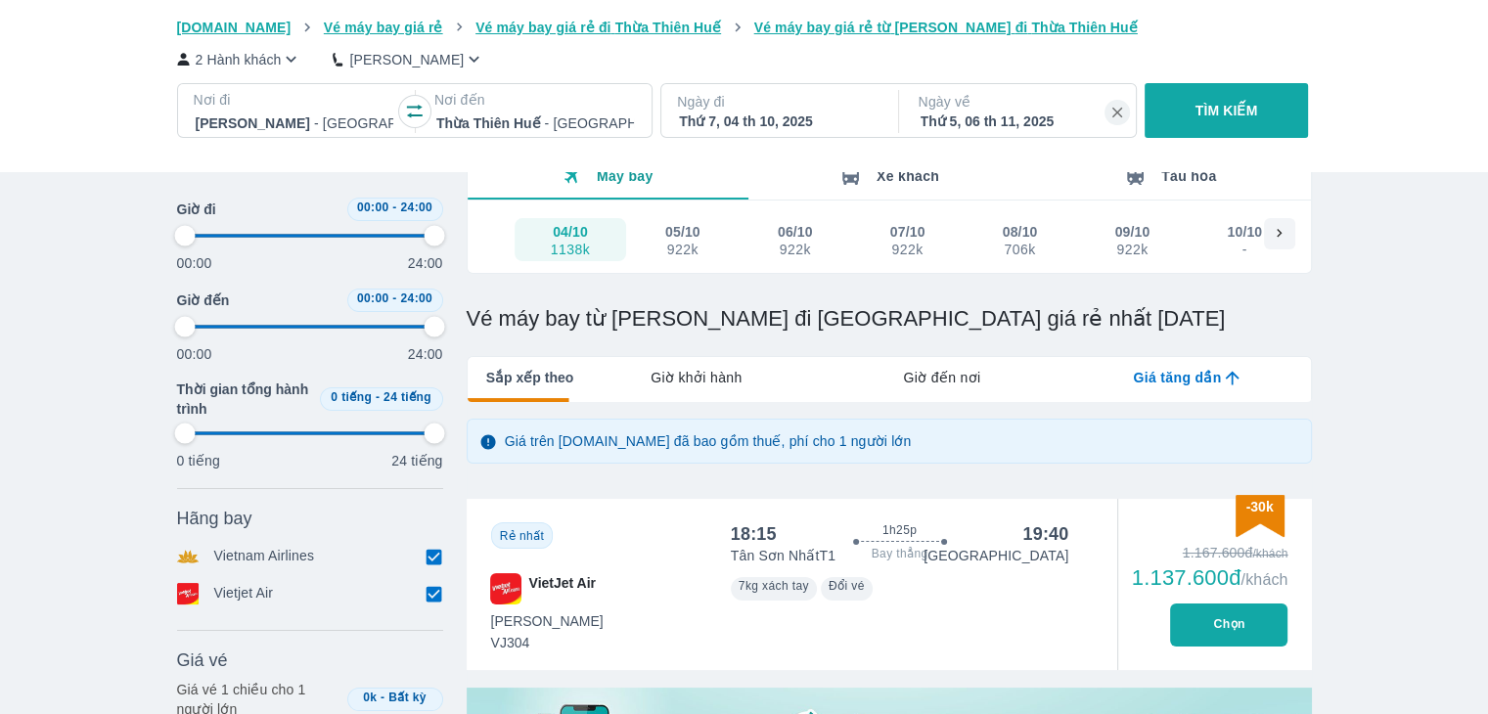
type input "97.9166666666667"
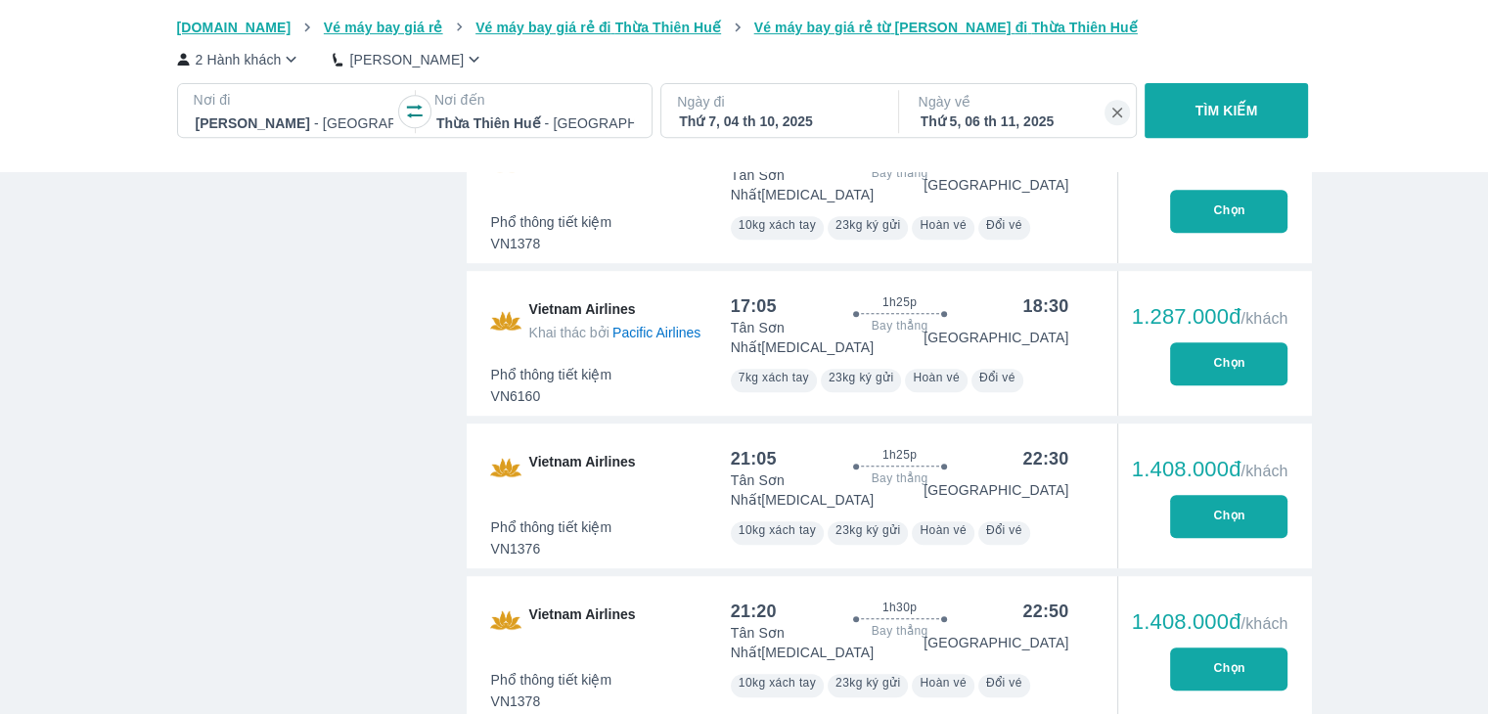
type input "97.9166666666667"
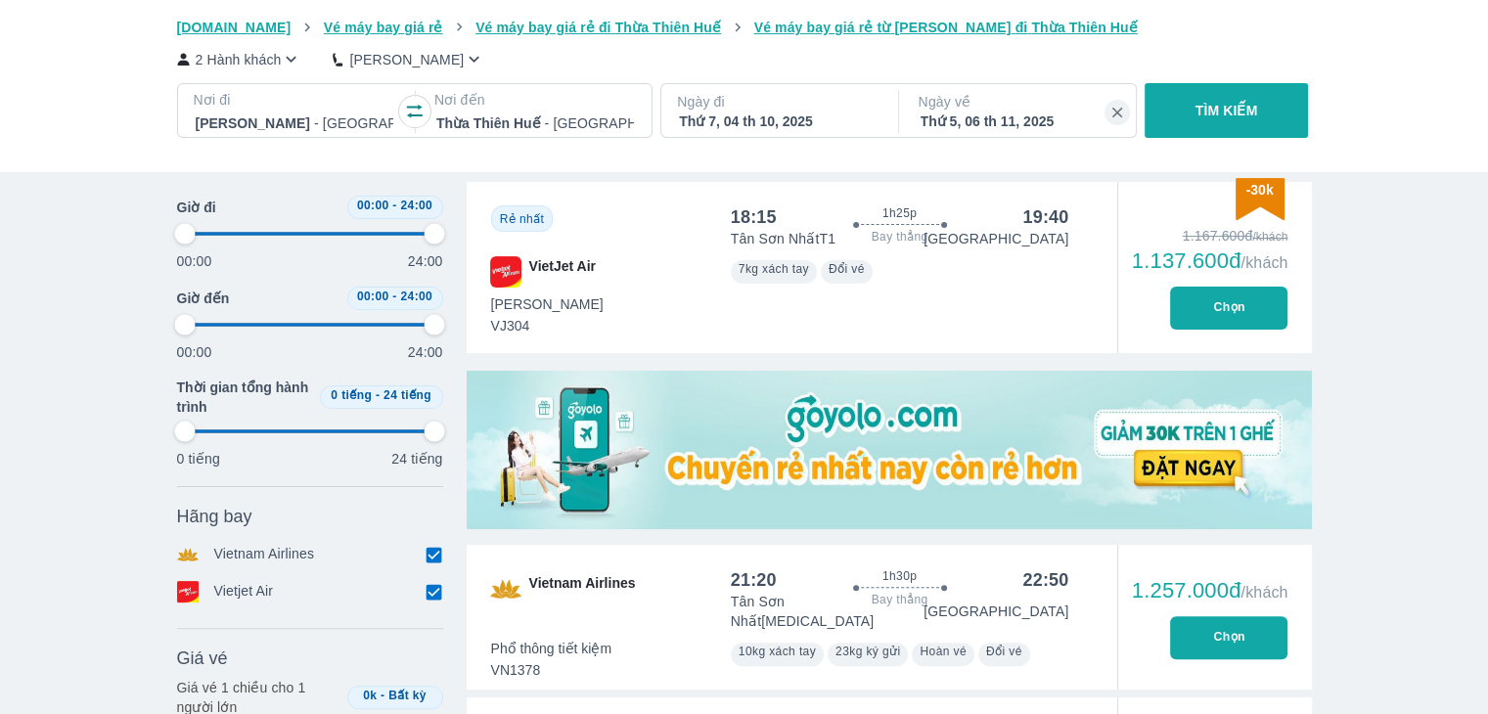
type input "97.9166666666667"
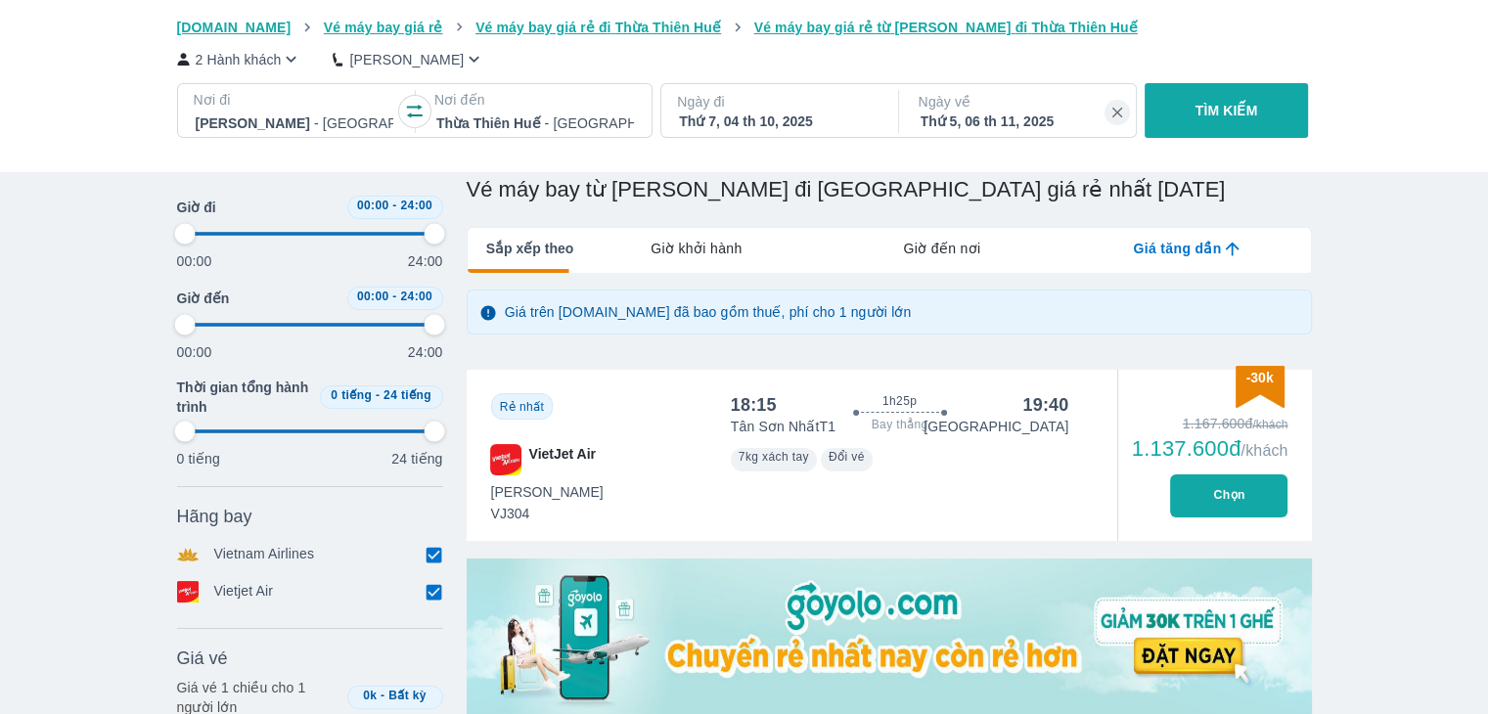
scroll to position [219, 0]
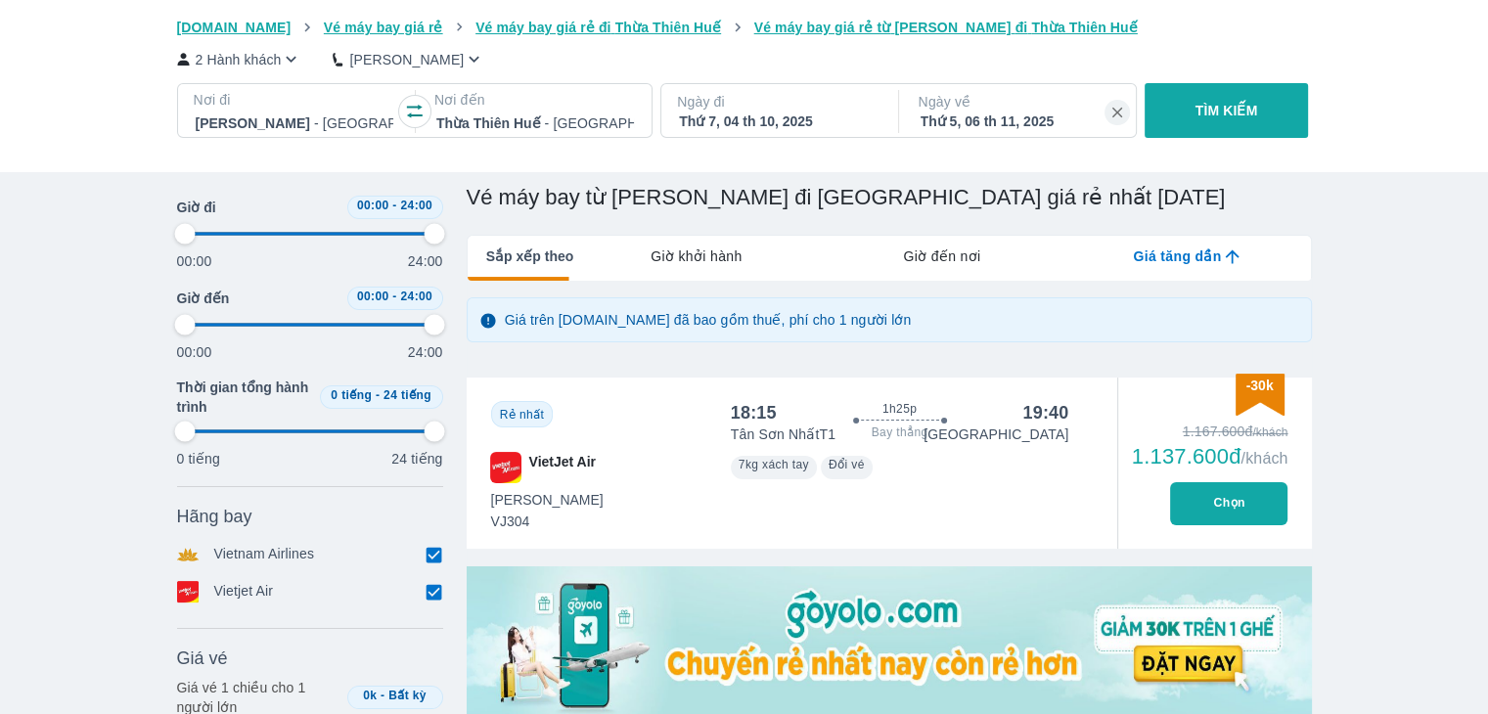
type input "97.9166666666667"
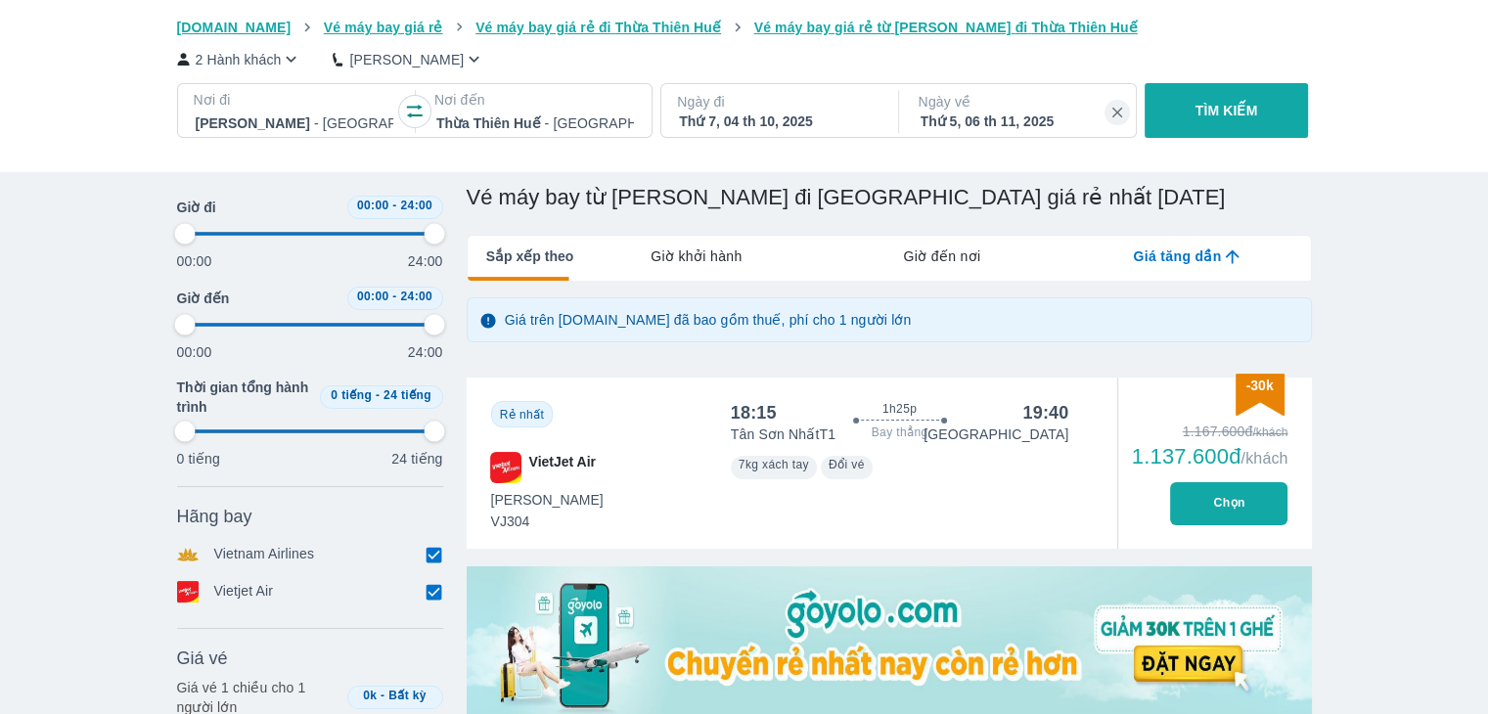
type input "97.9166666666667"
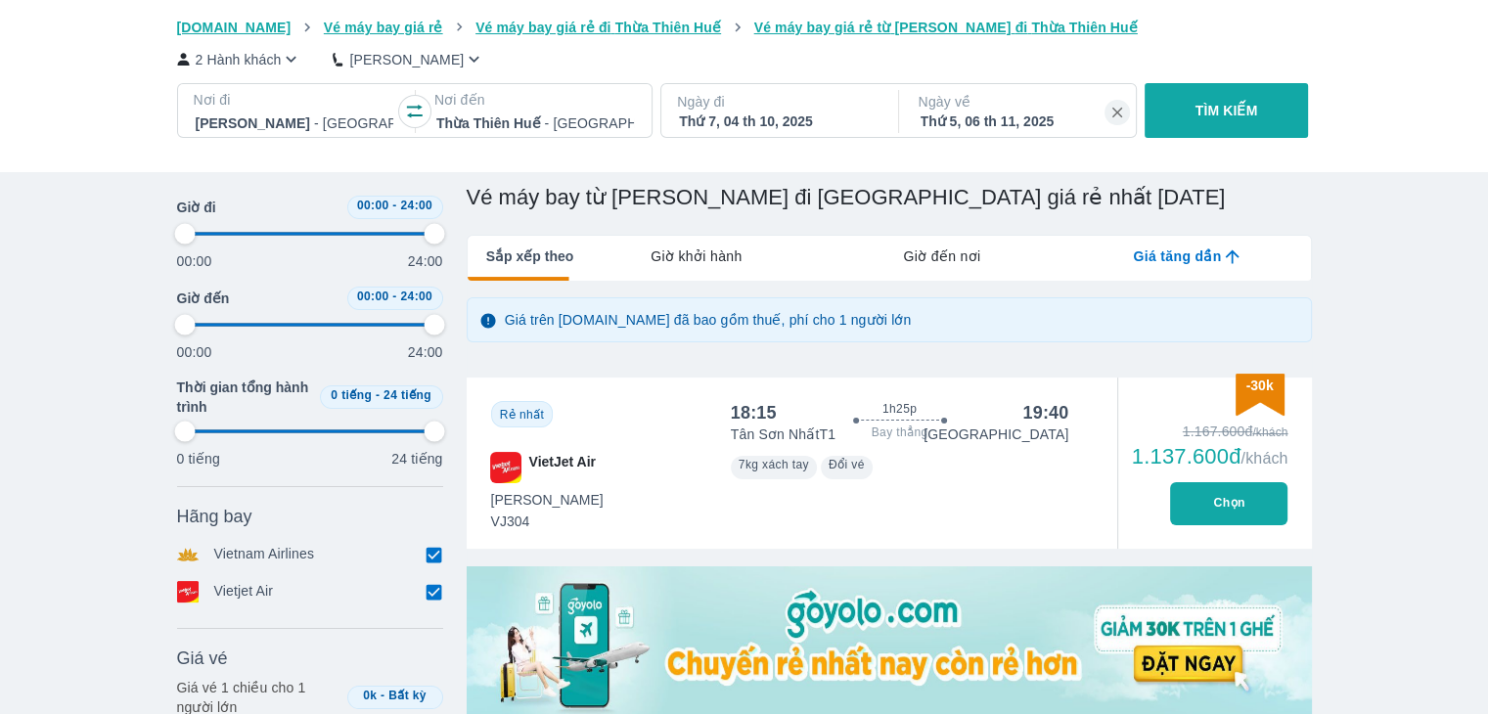
type input "97.9166666666667"
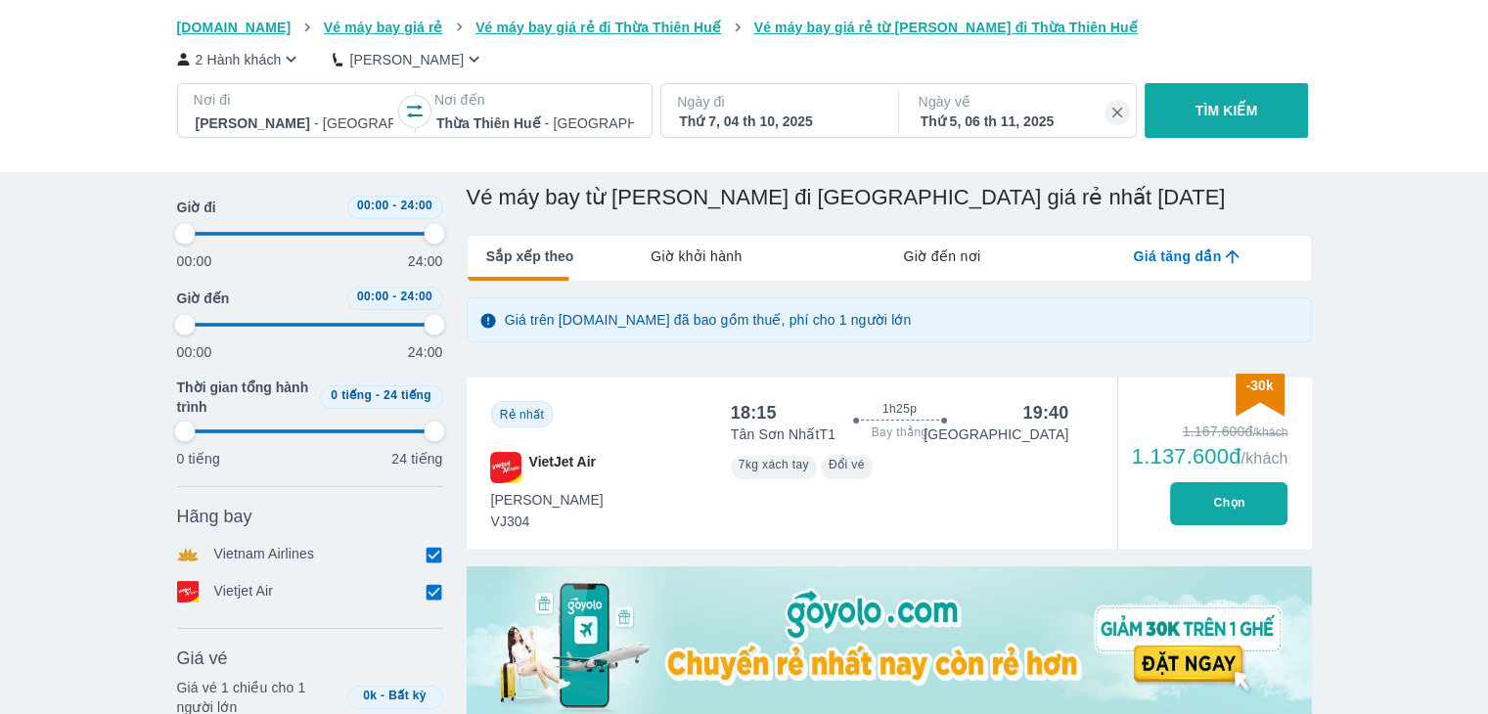
type input "97.9166666666667"
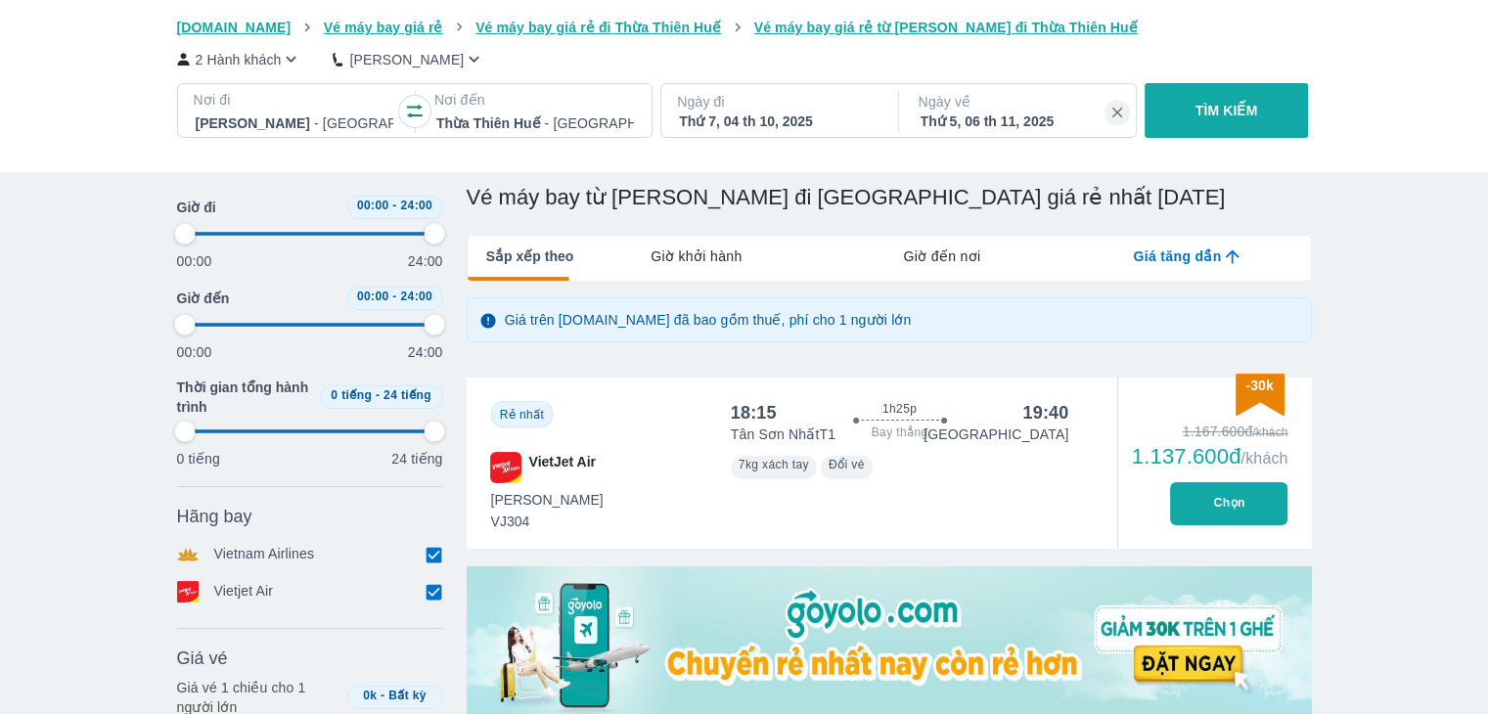
type input "97.9166666666667"
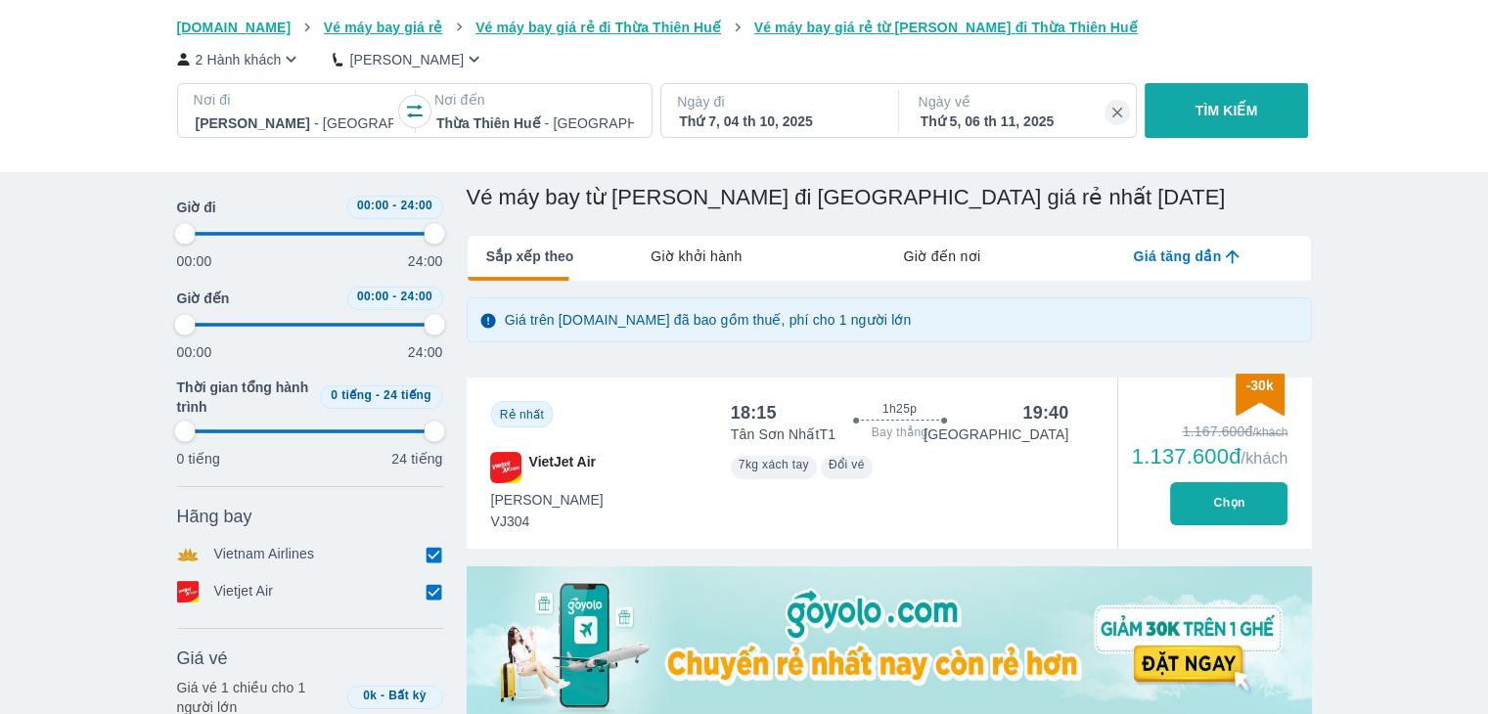
type input "97.9166666666667"
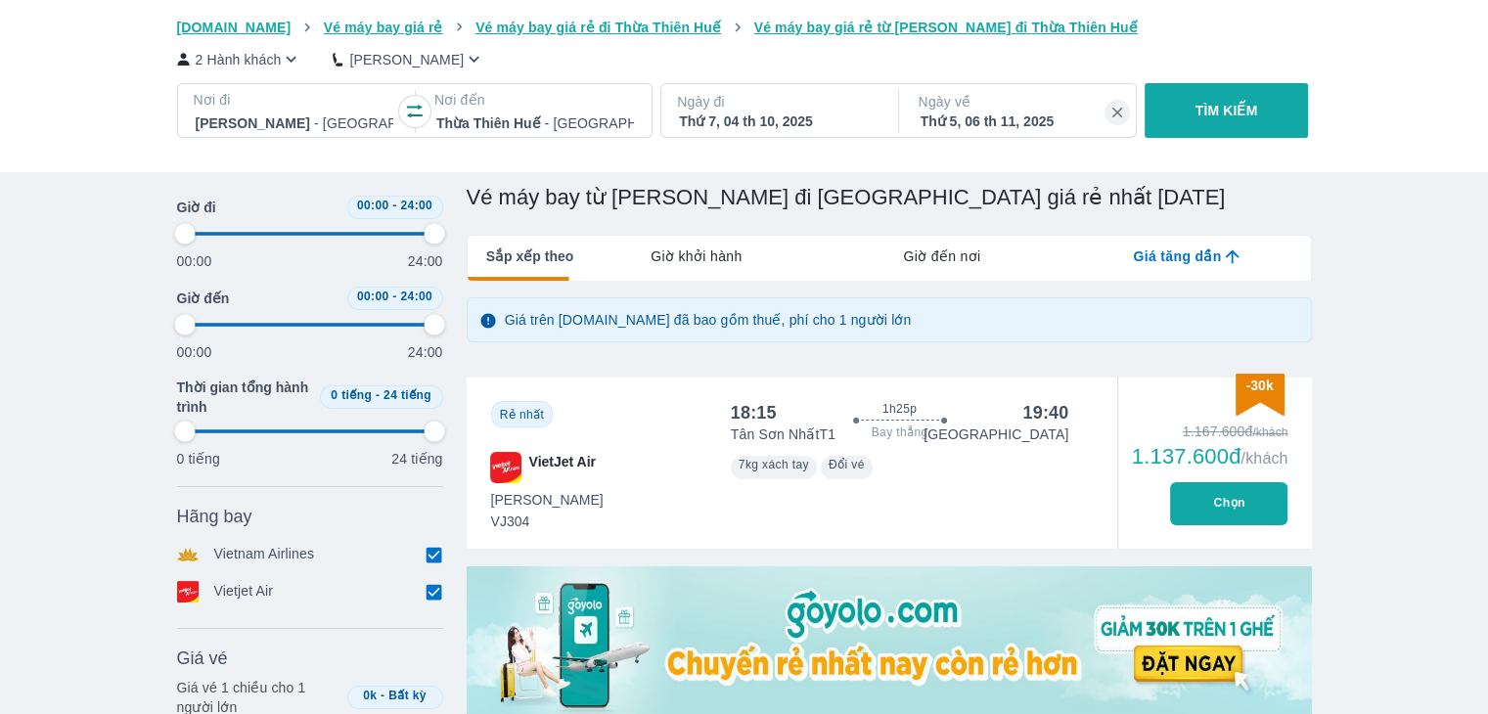
type input "97.9166666666667"
click at [1261, 493] on button "Chọn" at bounding box center [1228, 503] width 117 height 43
type input "97.9166666666667"
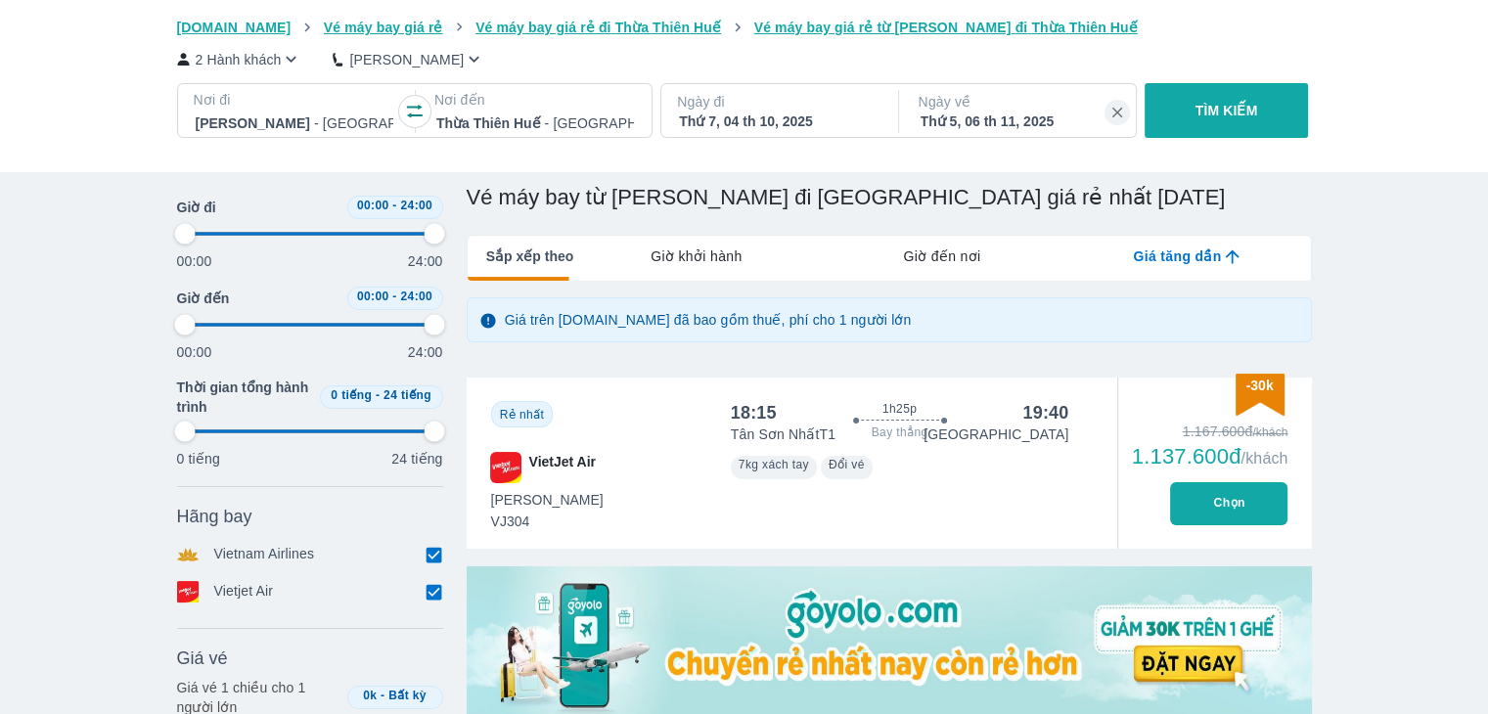
type input "97.9166666666667"
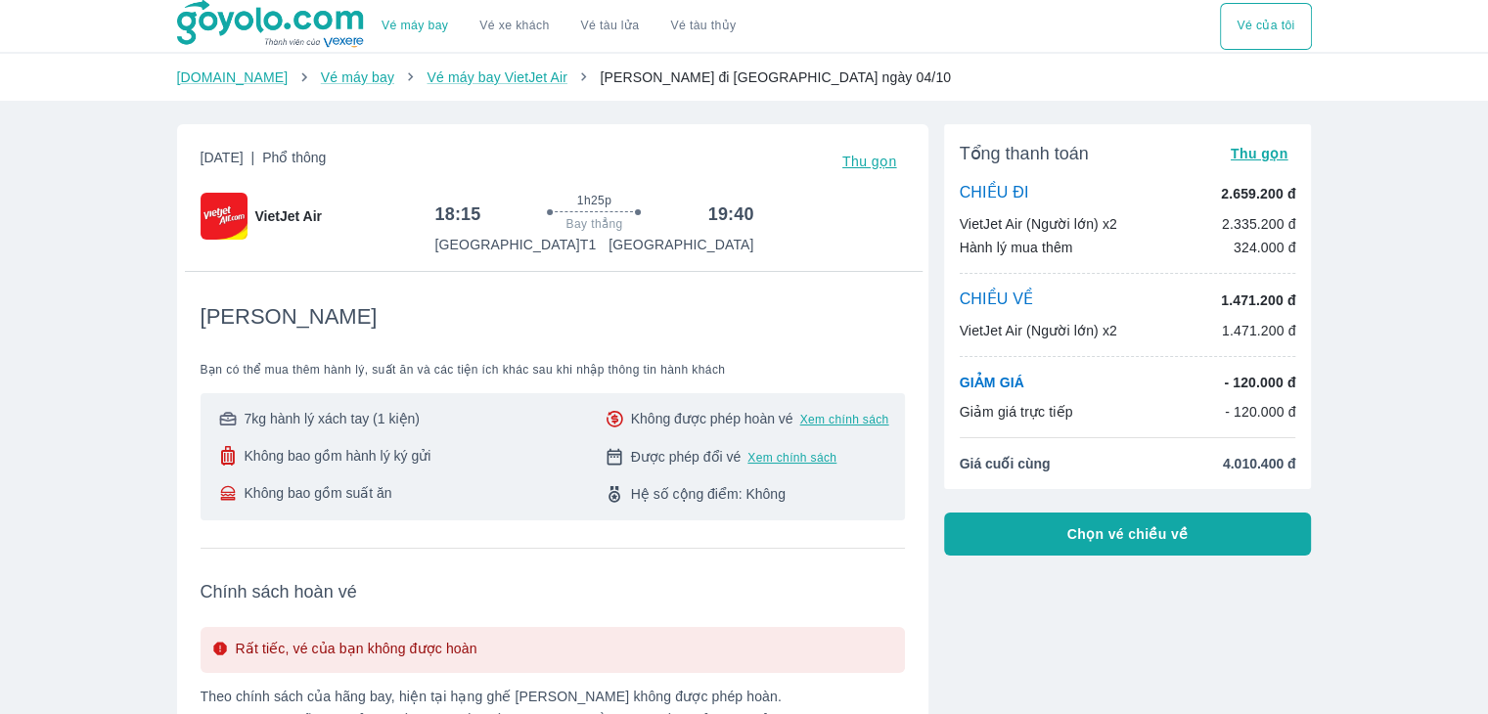
click at [1233, 11] on button "Vé của tôi" at bounding box center [1265, 26] width 91 height 47
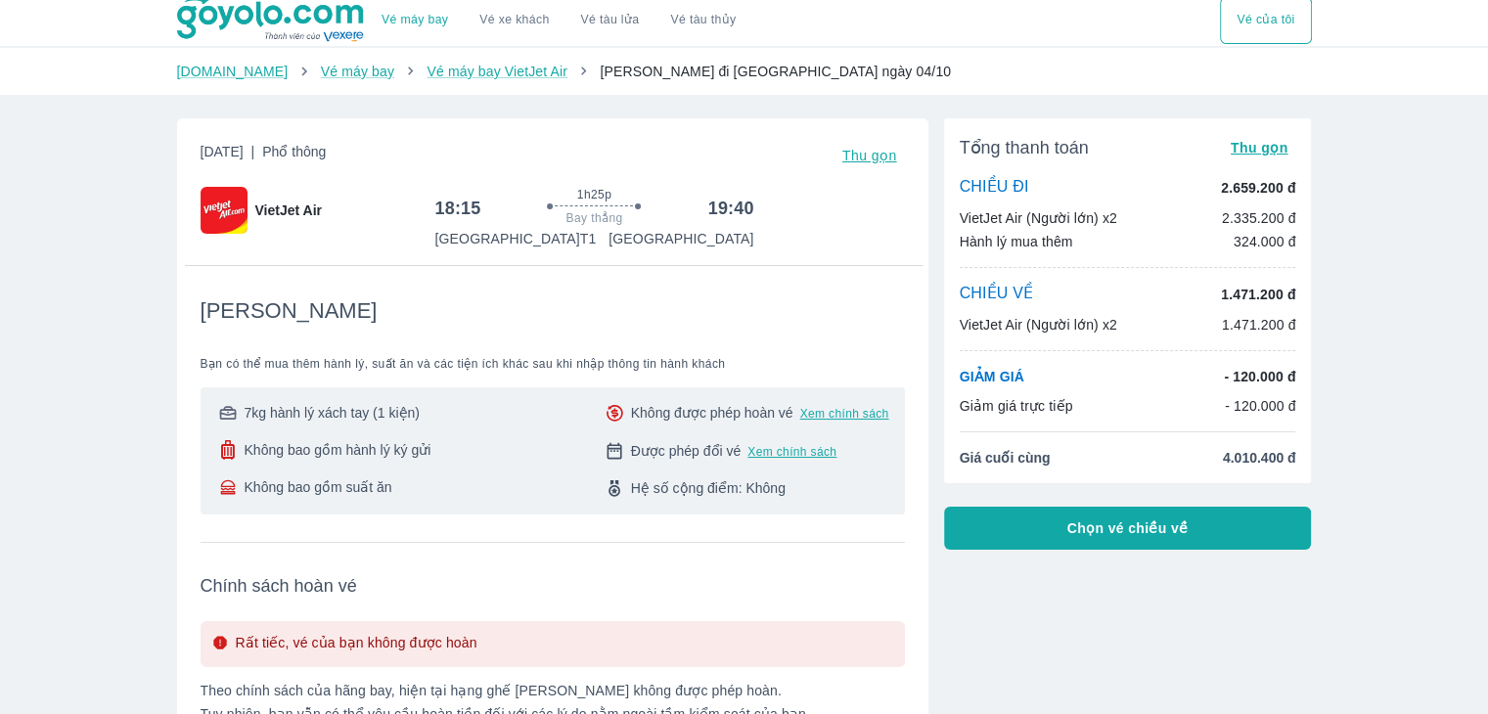
scroll to position [91, 0]
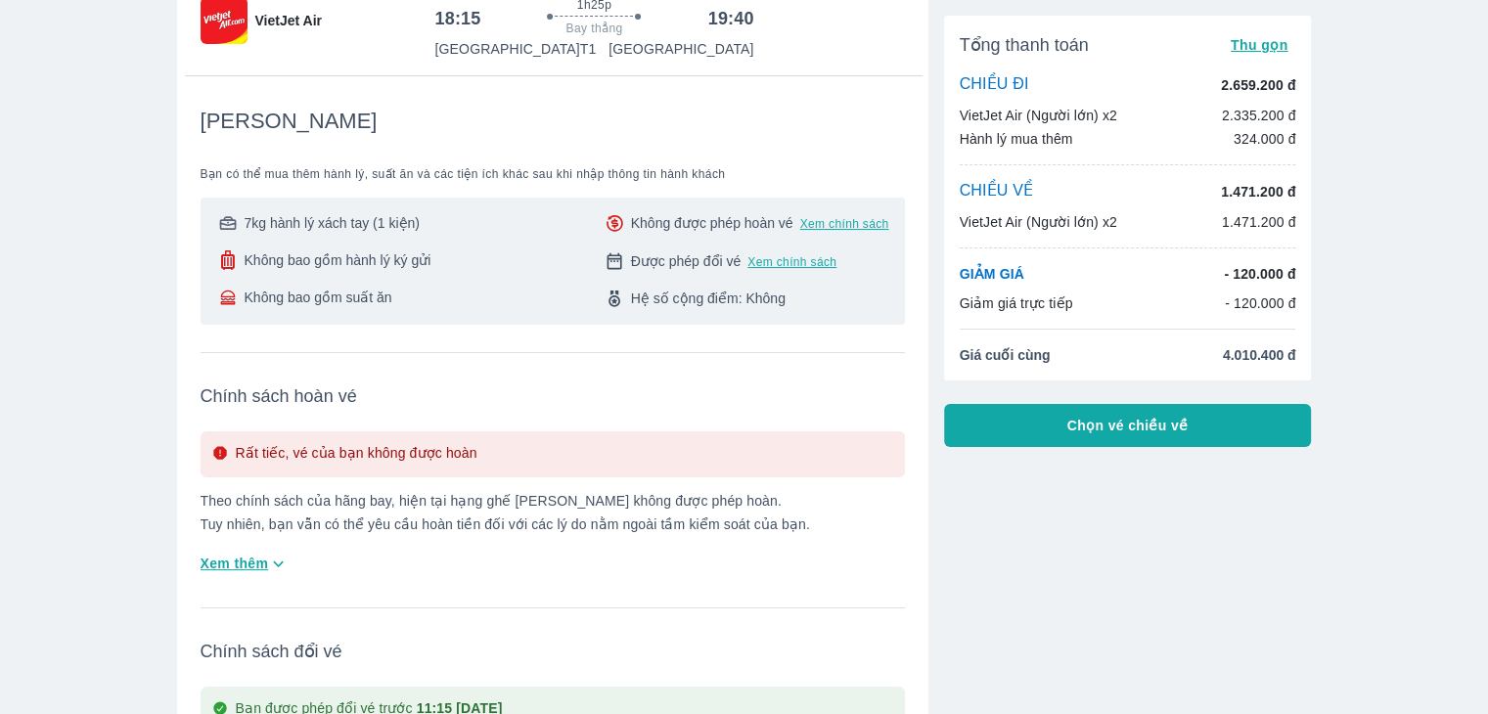
scroll to position [98, 0]
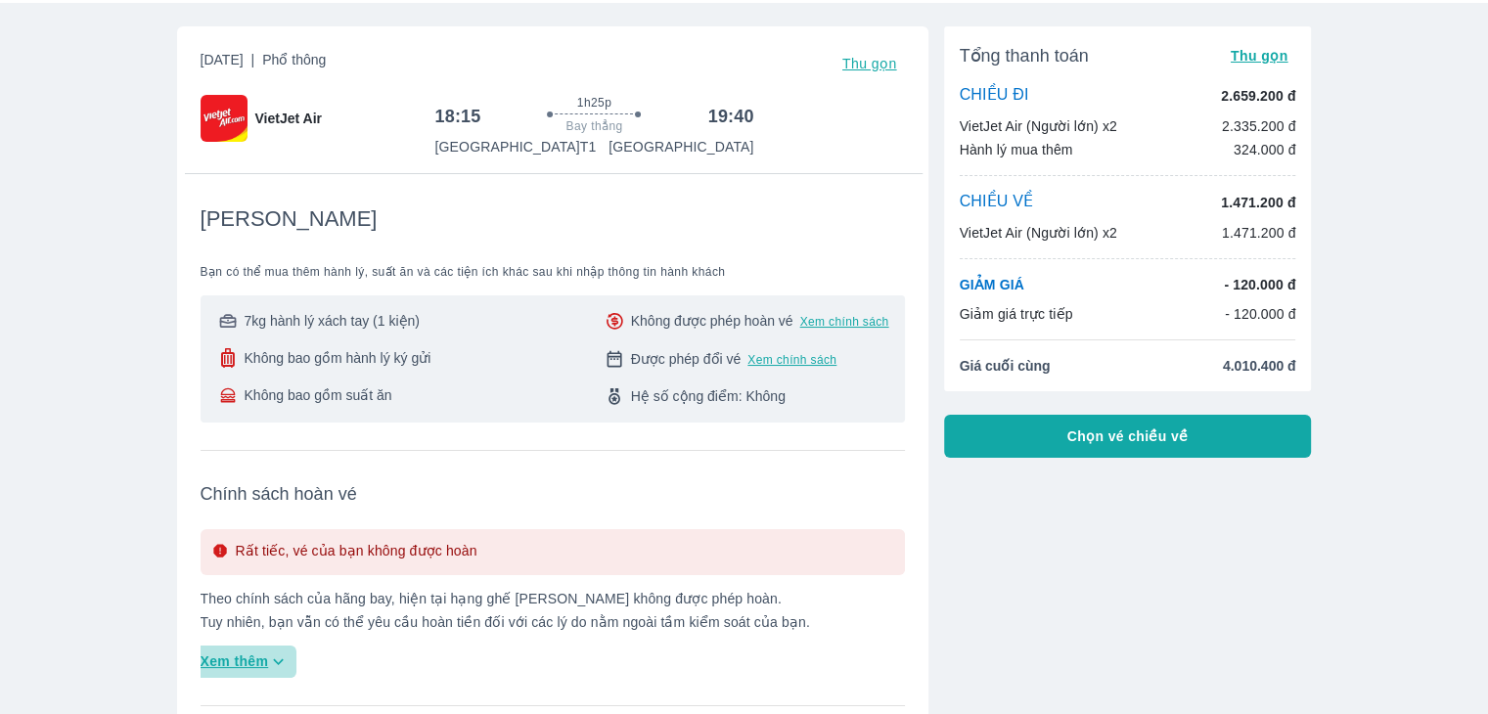
click at [273, 669] on icon "button" at bounding box center [278, 661] width 21 height 21
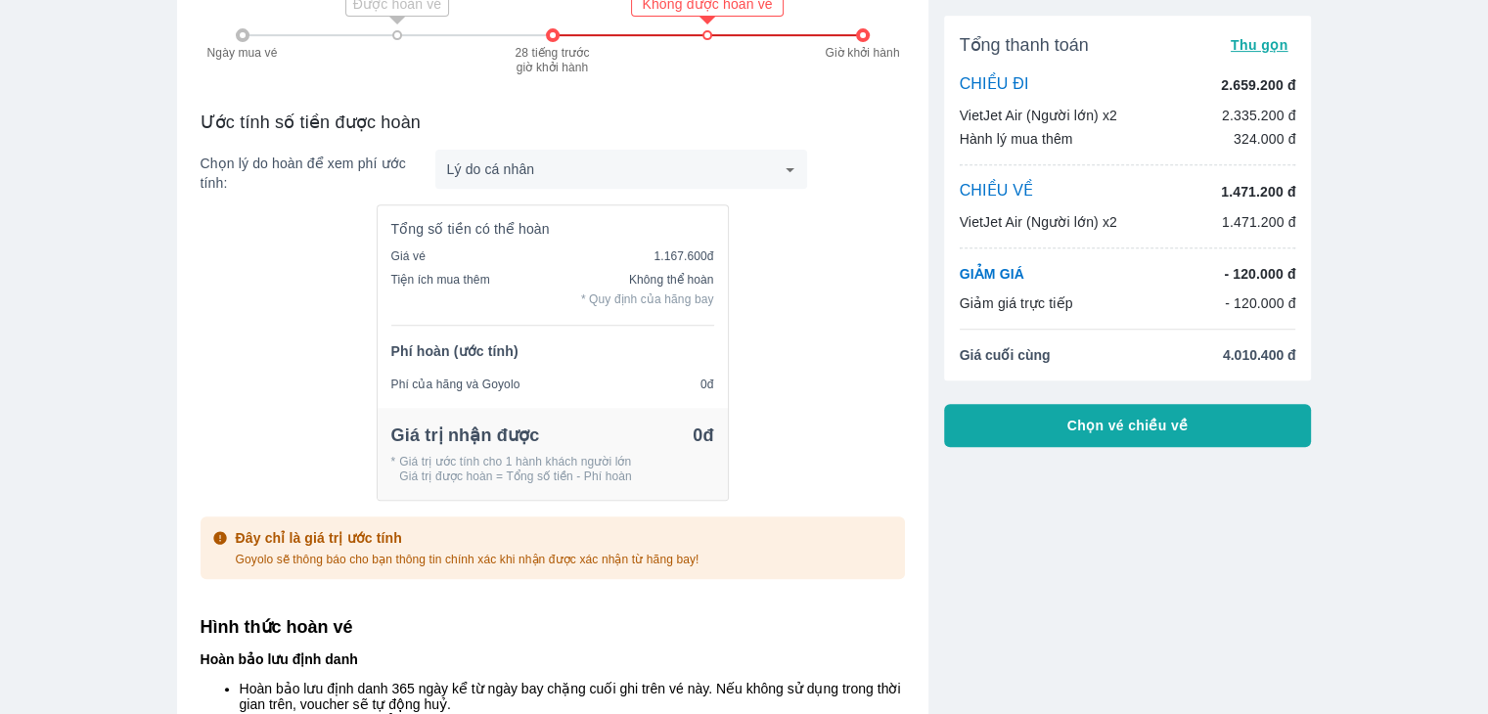
scroll to position [783, 0]
